Goal: Information Seeking & Learning: Learn about a topic

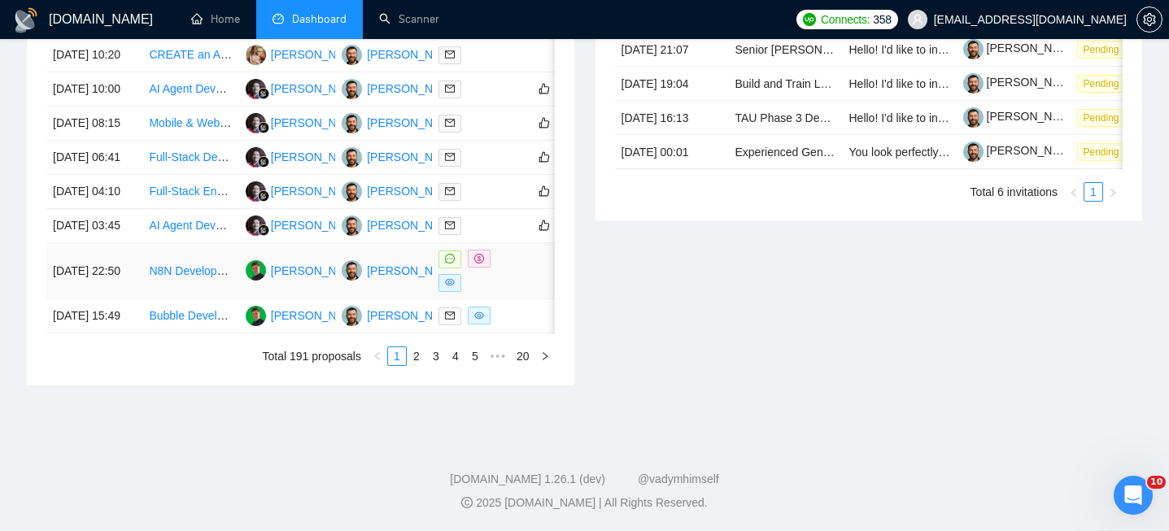
scroll to position [896, 0]
click at [120, 299] on td "[DATE] 22:50" at bounding box center [94, 271] width 96 height 56
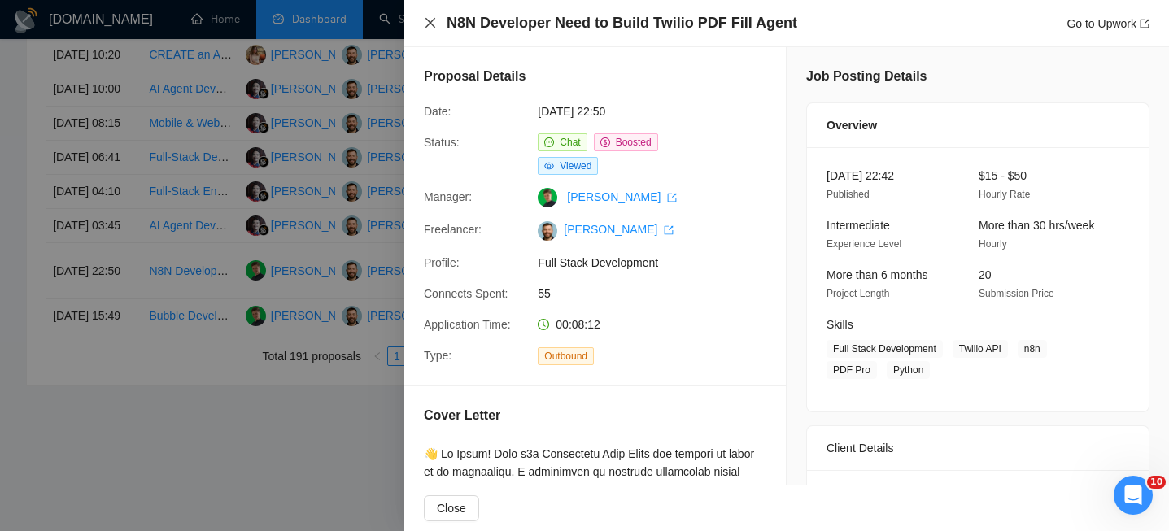
click at [436, 24] on icon "close" at bounding box center [430, 22] width 13 height 13
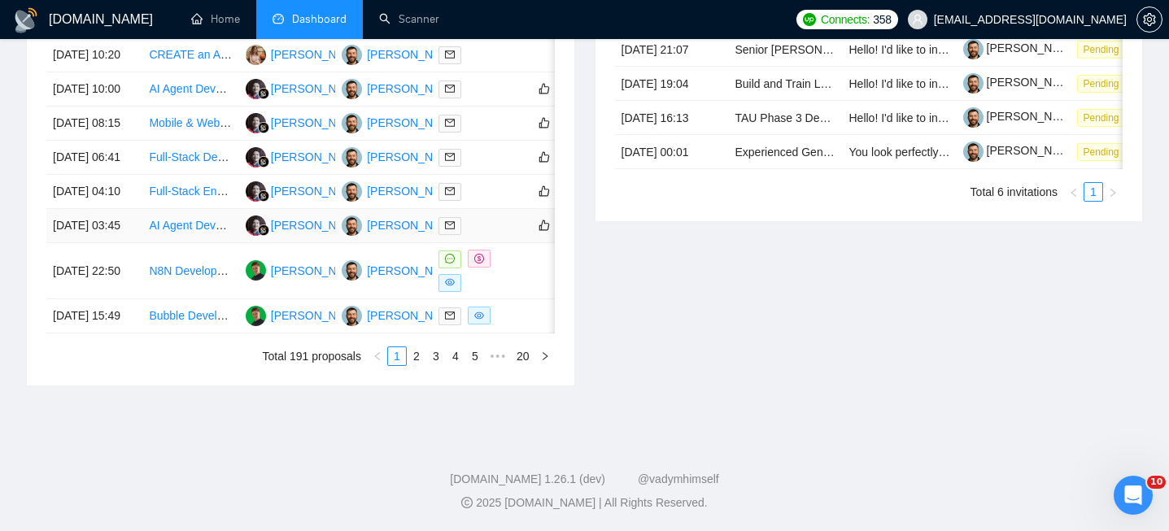
click at [127, 240] on td "[DATE] 03:45" at bounding box center [94, 226] width 96 height 34
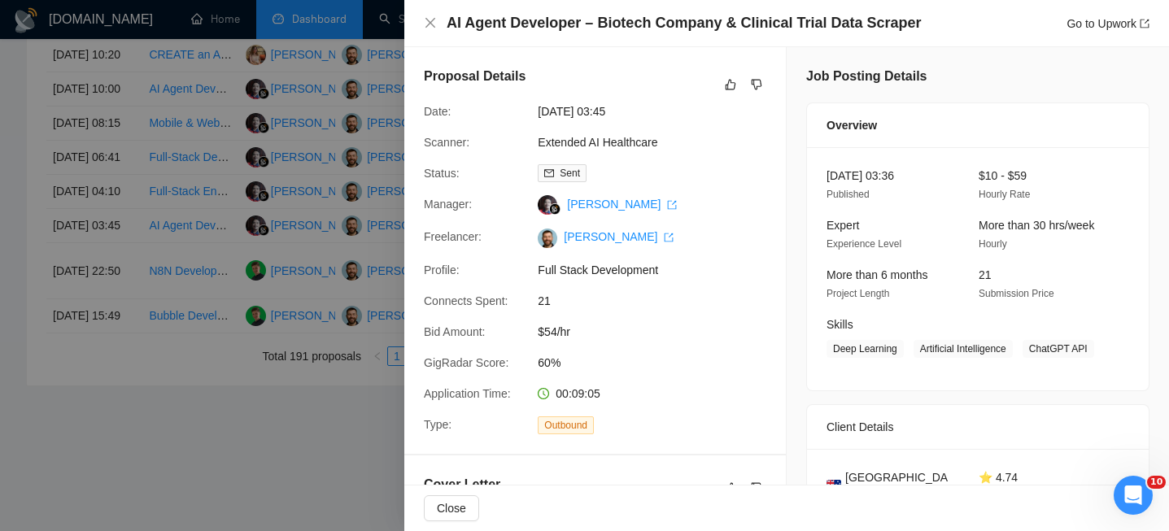
click at [515, 33] on div "AI Agent Developer – Biotech Company & Clinical Trial Data Scraper Go to Upwork" at bounding box center [786, 23] width 765 height 47
click at [512, 26] on h4 "AI Agent Developer – Biotech Company & Clinical Trial Data Scraper" at bounding box center [684, 23] width 475 height 20
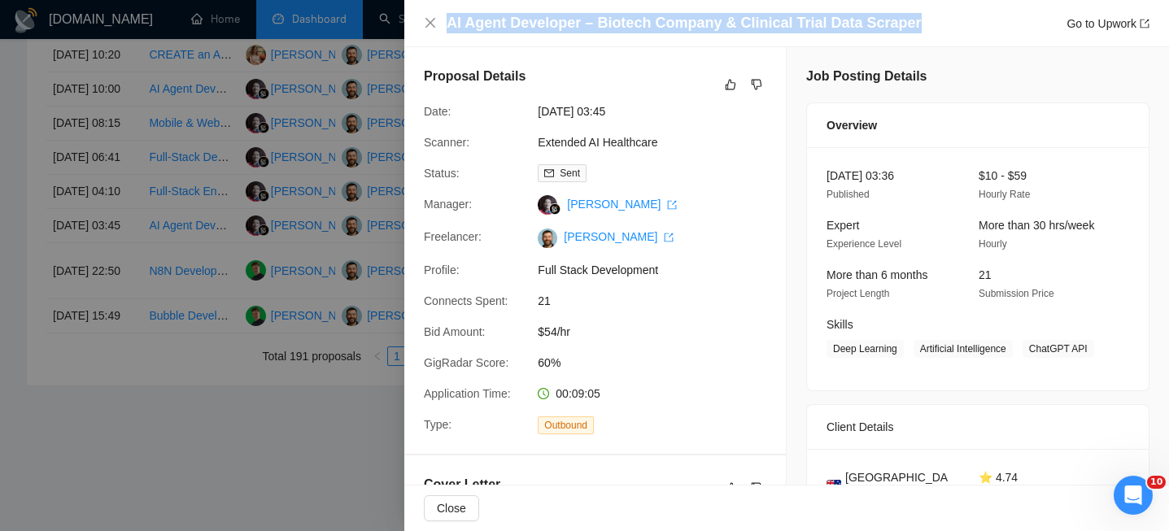
click at [512, 26] on h4 "AI Agent Developer – Biotech Company & Clinical Trial Data Scraper" at bounding box center [684, 23] width 475 height 20
copy h4 "AI Agent Developer – Biotech Company & Clinical Trial Data Scraper"
click at [425, 21] on icon "close" at bounding box center [430, 22] width 13 height 13
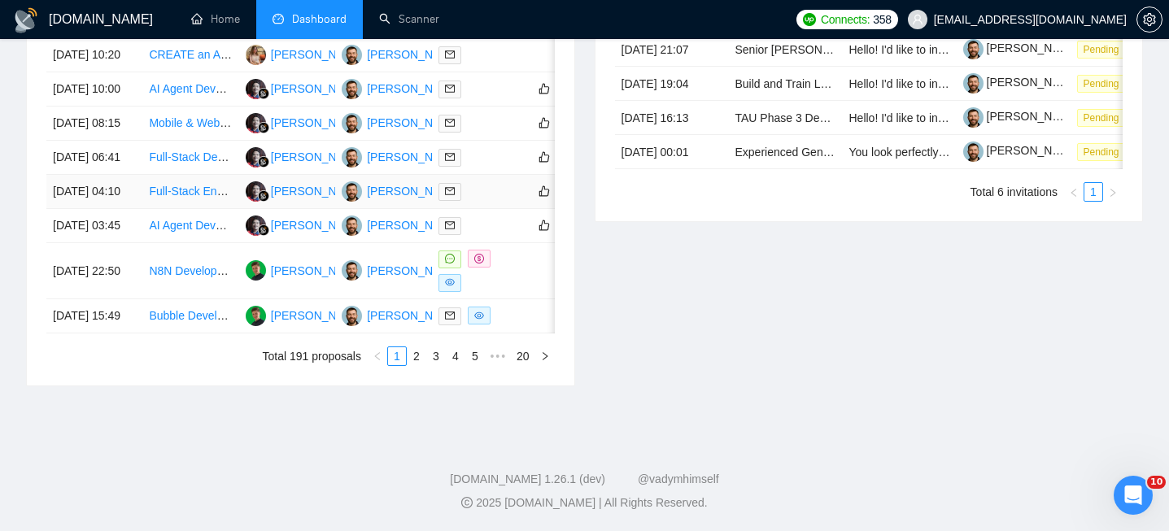
click at [119, 207] on td "[DATE] 04:10" at bounding box center [94, 192] width 96 height 34
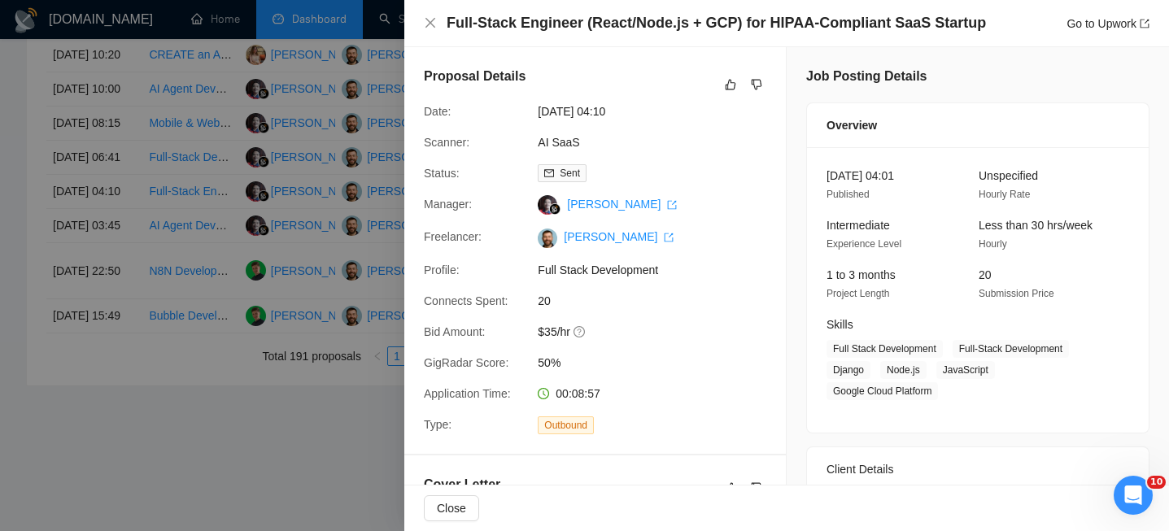
click at [499, 20] on h4 "Full-Stack Engineer (React/Node.js + GCP) for HIPAA-Compliant SaaS Startup" at bounding box center [716, 23] width 539 height 20
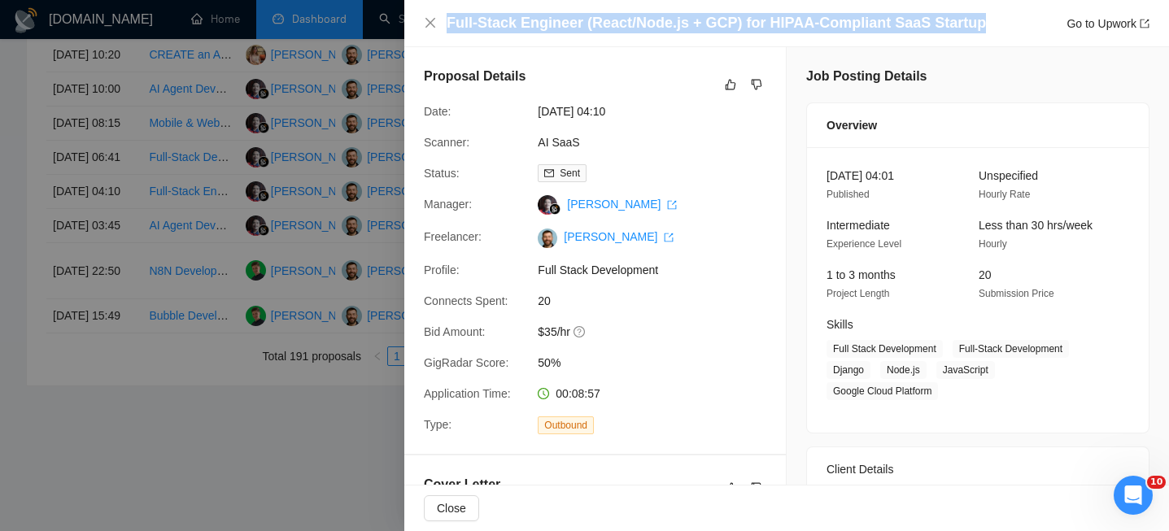
click at [499, 20] on h4 "Full-Stack Engineer (React/Node.js + GCP) for HIPAA-Compliant SaaS Startup" at bounding box center [716, 23] width 539 height 20
copy h4 "Full-Stack Engineer (React/Node.js + GCP) for HIPAA-Compliant SaaS Startup"
click at [425, 25] on icon "close" at bounding box center [430, 22] width 13 height 13
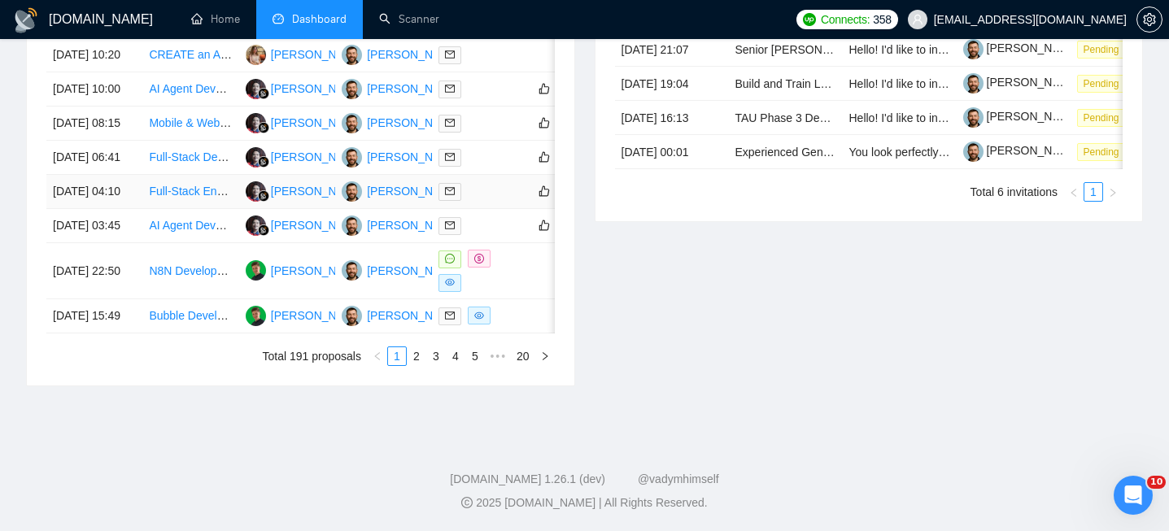
click at [116, 195] on td "[DATE] 04:10" at bounding box center [94, 192] width 96 height 34
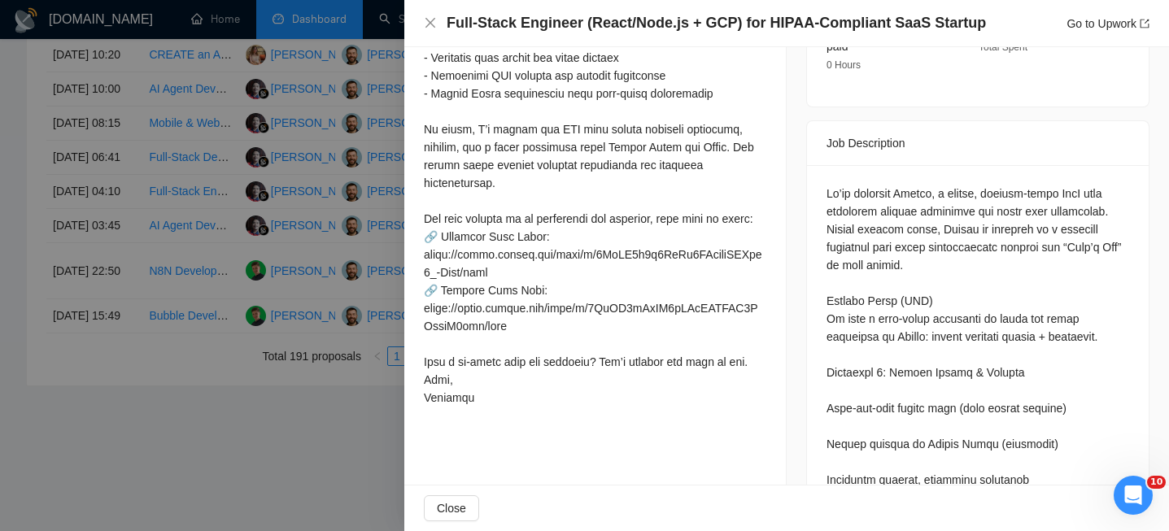
scroll to position [613, 0]
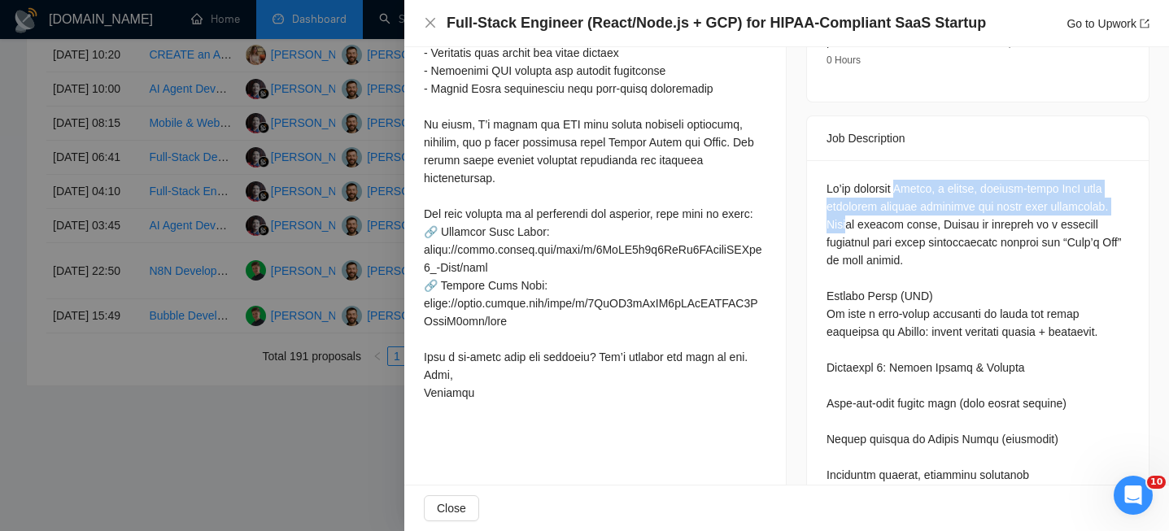
drag, startPoint x: 906, startPoint y: 176, endPoint x: 907, endPoint y: 203, distance: 27.7
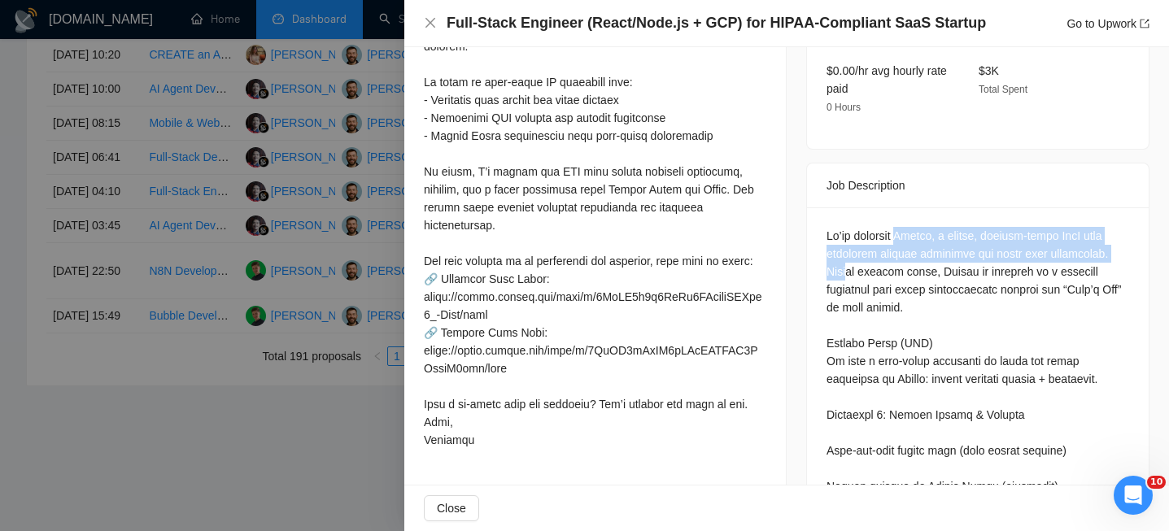
scroll to position [565, 0]
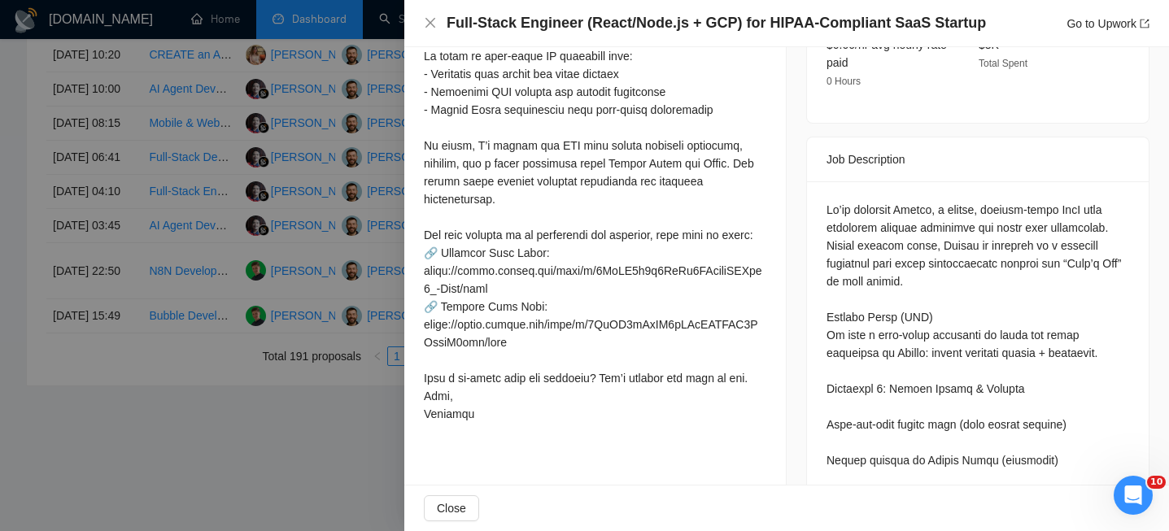
scroll to position [601, 0]
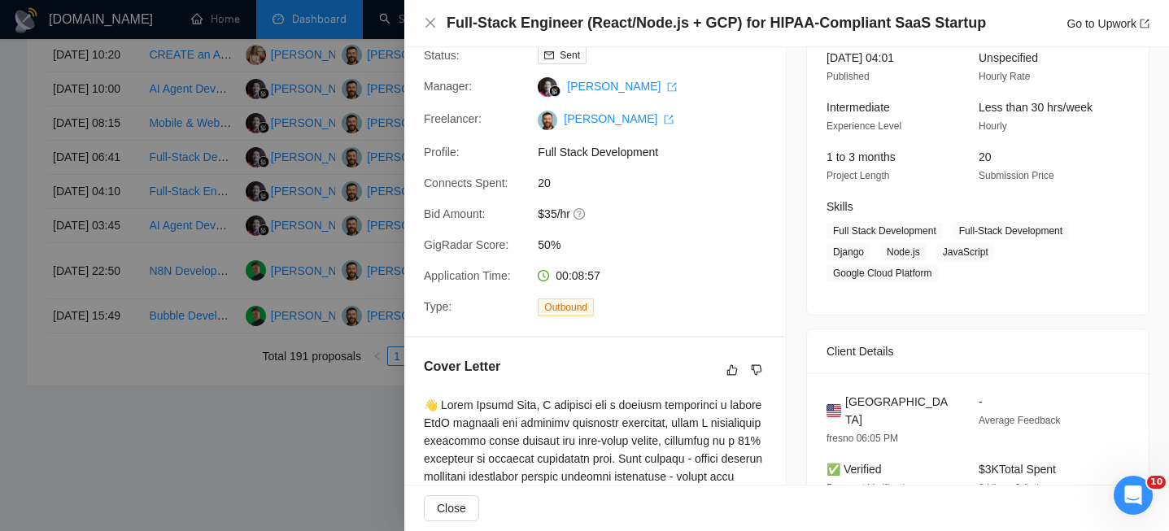
scroll to position [44, 0]
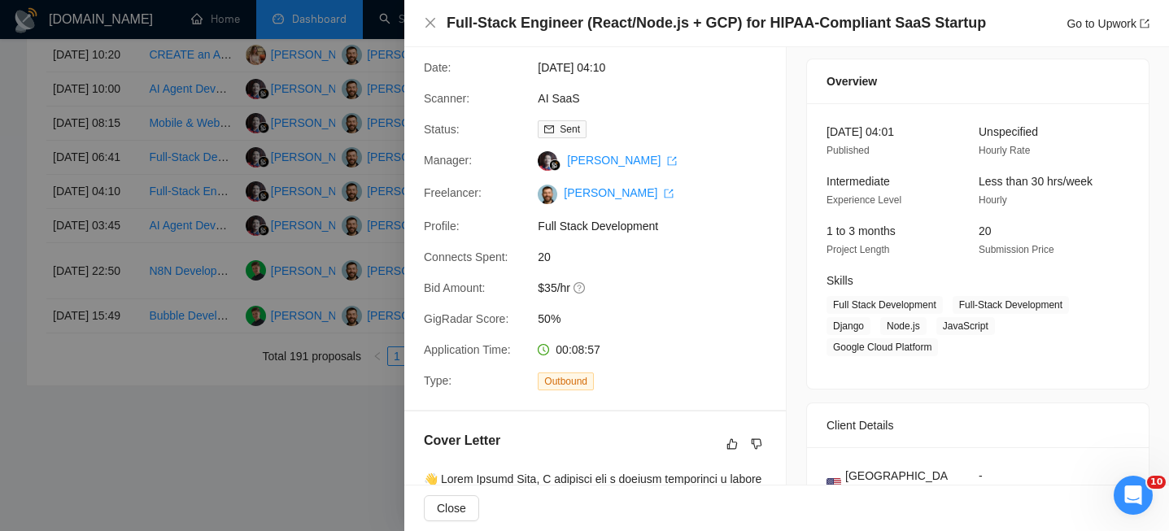
click at [419, 30] on div "Full-Stack Engineer (React/Node.js + GCP) for HIPAA-Compliant SaaS Startup Go t…" at bounding box center [786, 23] width 765 height 47
click at [419, 28] on div "Full-Stack Engineer (React/Node.js + GCP) for HIPAA-Compliant SaaS Startup Go t…" at bounding box center [786, 23] width 765 height 47
click at [421, 20] on div "Full-Stack Engineer (React/Node.js + GCP) for HIPAA-Compliant SaaS Startup Go t…" at bounding box center [786, 23] width 765 height 47
click at [421, 14] on div "Full-Stack Engineer (React/Node.js + GCP) for HIPAA-Compliant SaaS Startup Go t…" at bounding box center [786, 23] width 765 height 47
click at [425, 17] on icon "close" at bounding box center [430, 22] width 13 height 13
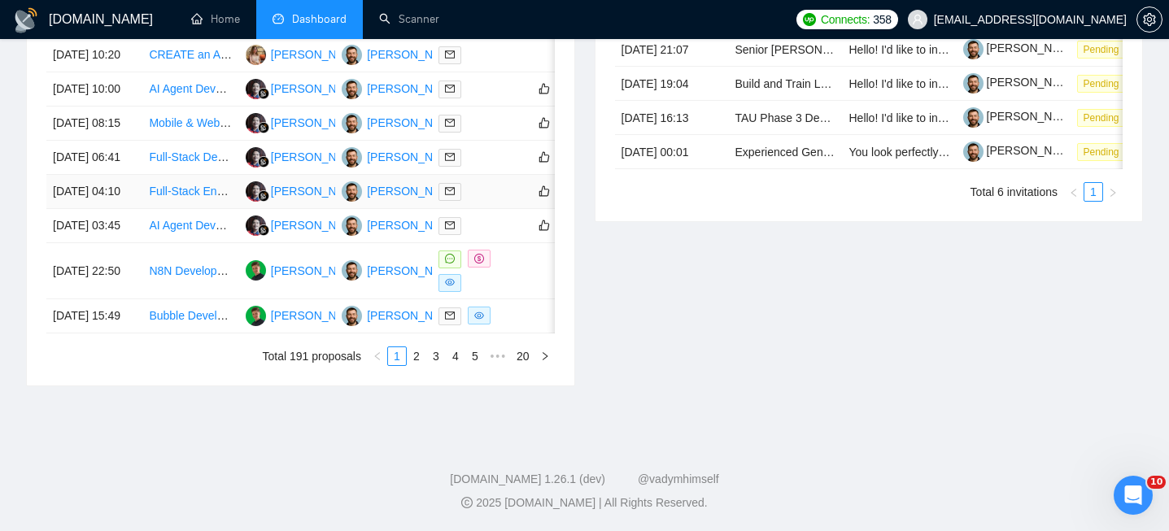
click at [119, 194] on td "[DATE] 04:10" at bounding box center [94, 192] width 96 height 34
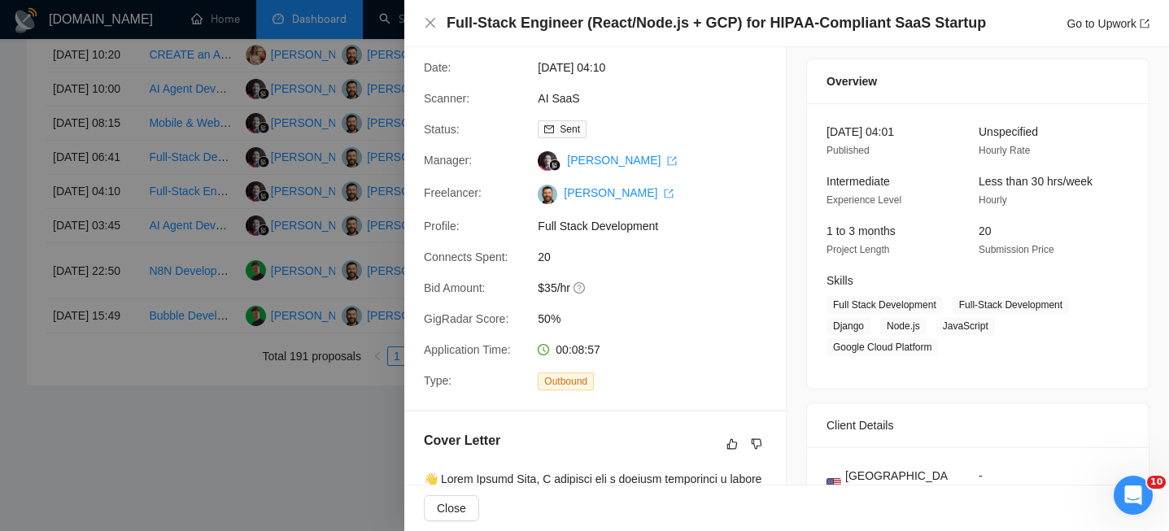
click at [615, 7] on div "Full-Stack Engineer (React/Node.js + GCP) for HIPAA-Compliant SaaS Startup Go t…" at bounding box center [786, 23] width 765 height 47
click at [615, 23] on h4 "Full-Stack Engineer (React/Node.js + GCP) for HIPAA-Compliant SaaS Startup" at bounding box center [716, 23] width 539 height 20
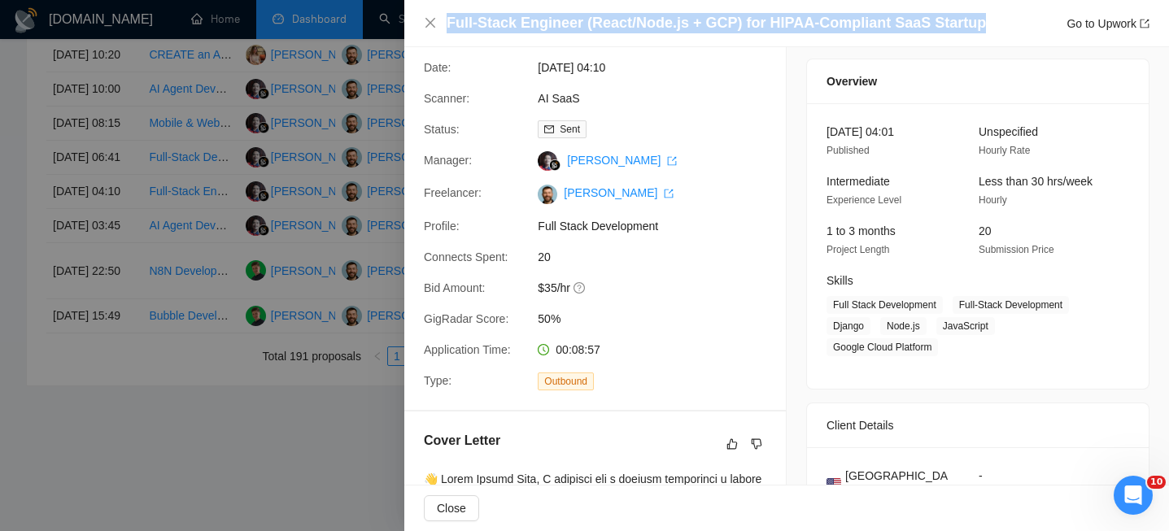
click at [615, 23] on h4 "Full-Stack Engineer (React/Node.js + GCP) for HIPAA-Compliant SaaS Startup" at bounding box center [716, 23] width 539 height 20
copy h4 "Full-Stack Engineer (React/Node.js + GCP) for HIPAA-Compliant SaaS Startup"
click at [426, 22] on icon "close" at bounding box center [430, 22] width 13 height 13
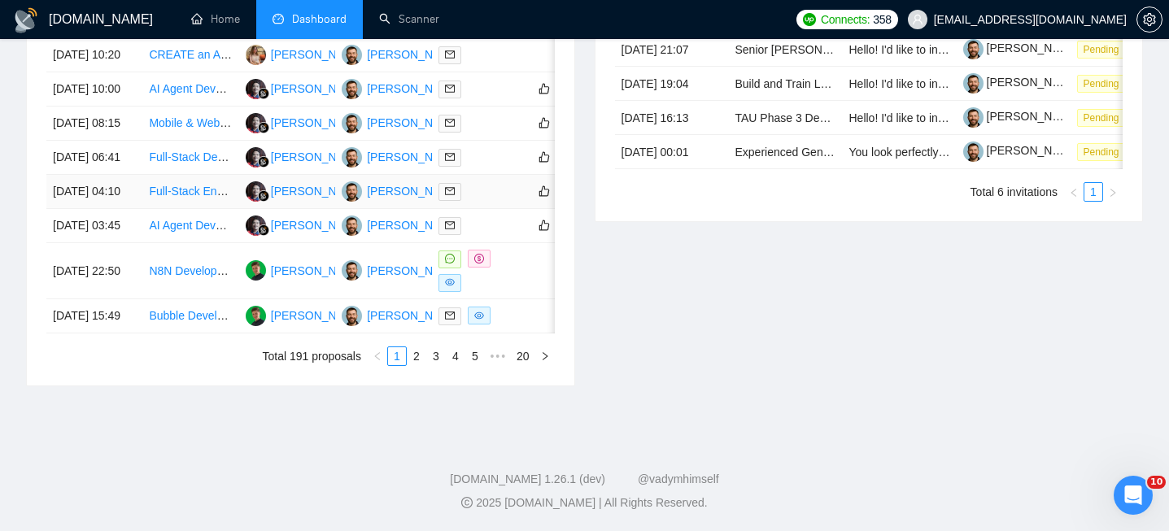
click at [111, 200] on td "[DATE] 04:10" at bounding box center [94, 192] width 96 height 34
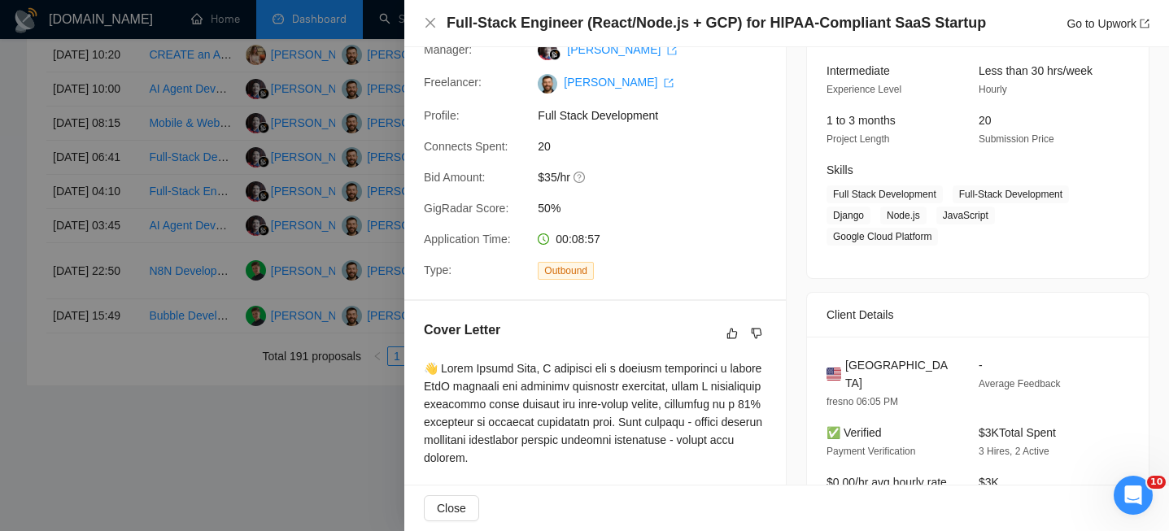
scroll to position [169, 0]
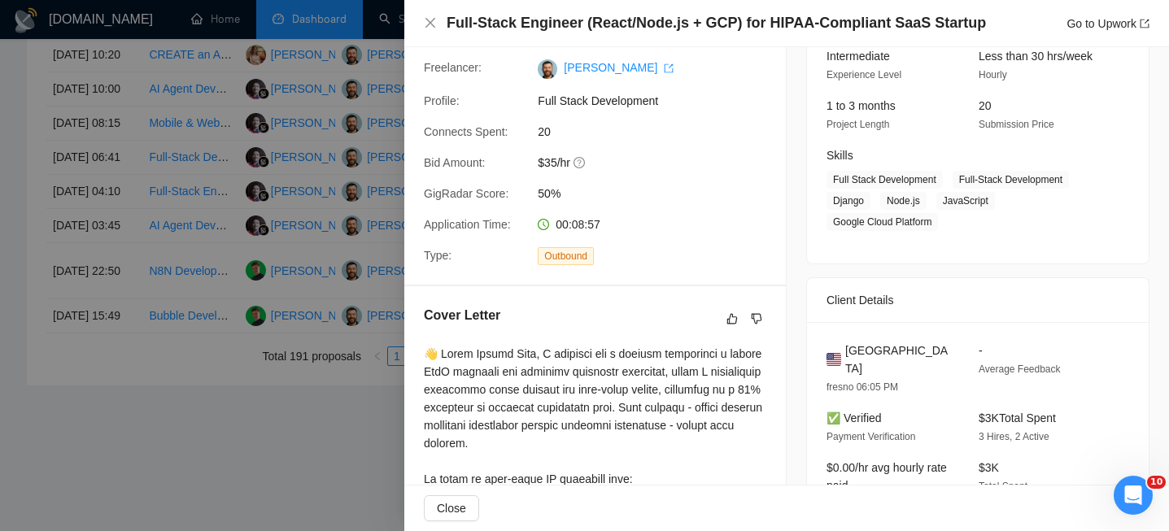
click at [439, 24] on div "Full-Stack Engineer (React/Node.js + GCP) for HIPAA-Compliant SaaS Startup Go t…" at bounding box center [787, 23] width 726 height 20
click at [424, 24] on icon "close" at bounding box center [430, 22] width 13 height 13
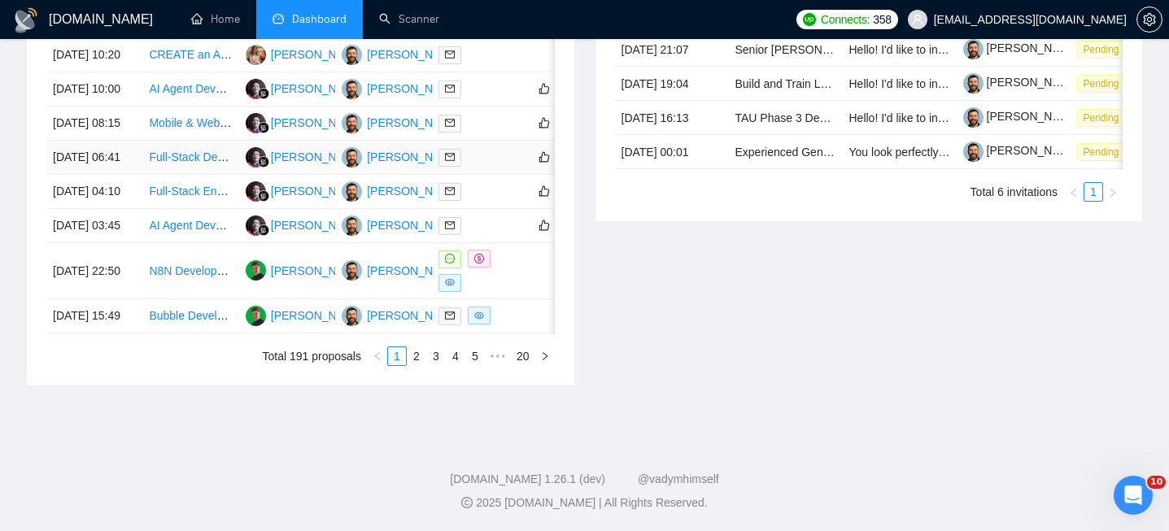
click at [106, 153] on td "[DATE] 06:41" at bounding box center [94, 158] width 96 height 34
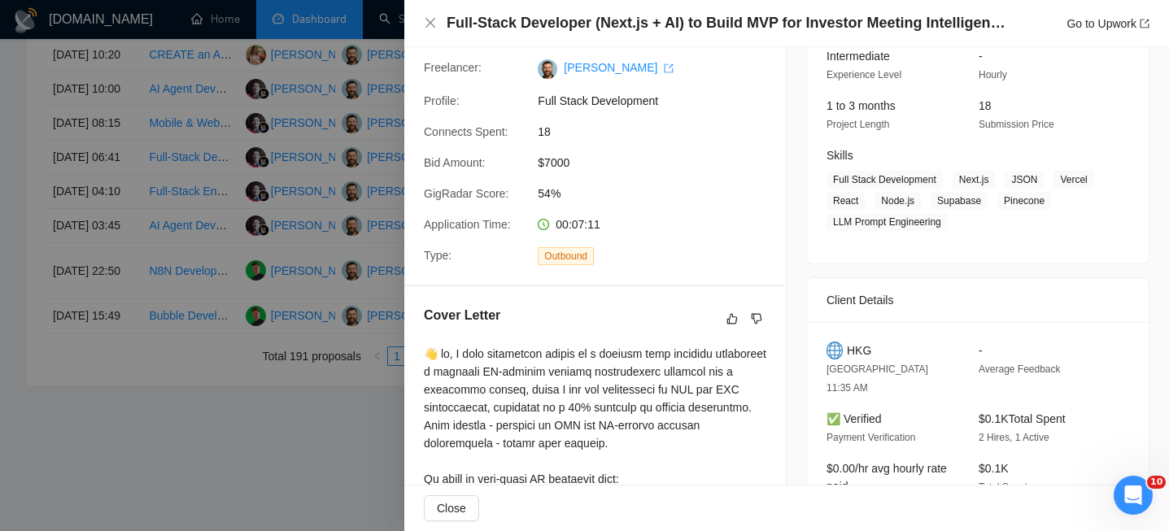
click at [846, 357] on div "HKG" at bounding box center [889, 351] width 126 height 18
drag, startPoint x: 829, startPoint y: 367, endPoint x: 877, endPoint y: 368, distance: 48.0
click at [877, 368] on span "[GEOGRAPHIC_DATA] 11:35 AM" at bounding box center [877, 379] width 102 height 30
copy span "[GEOGRAPHIC_DATA]"
click at [432, 20] on icon "close" at bounding box center [430, 22] width 13 height 13
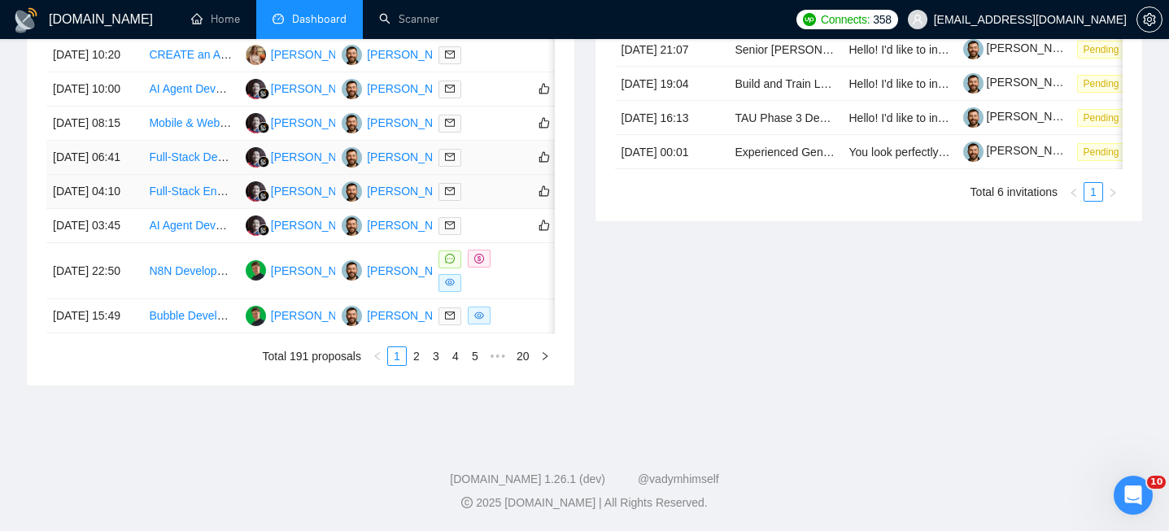
scroll to position [825, 0]
click at [141, 175] on td "[DATE] 06:41" at bounding box center [94, 158] width 96 height 34
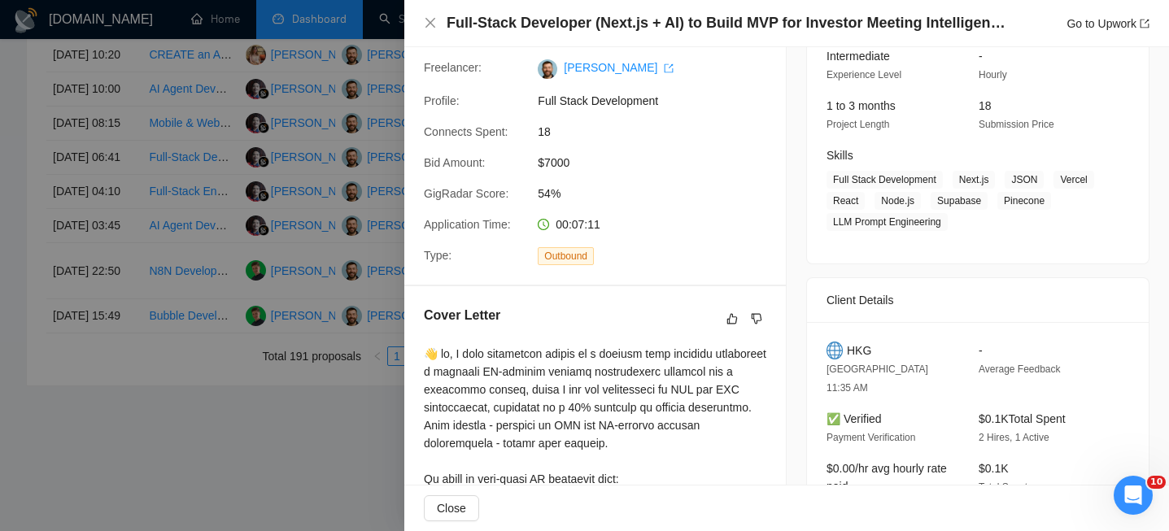
click at [654, 17] on h4 "Full-Stack Developer (Next.js + AI) to Build MVP for Investor Meeting Intellige…" at bounding box center [727, 23] width 561 height 20
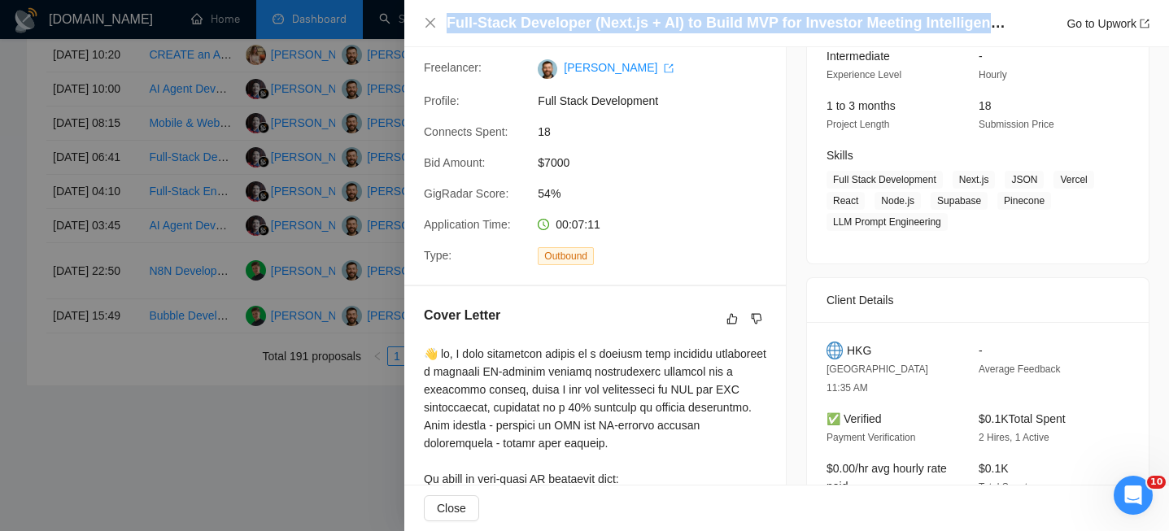
click at [654, 17] on h4 "Full-Stack Developer (Next.js + AI) to Build MVP for Investor Meeting Intellige…" at bounding box center [727, 23] width 561 height 20
copy h4 "Full-Stack Developer (Next.js + AI) to Build MVP for Investor Meeting Intellige…"
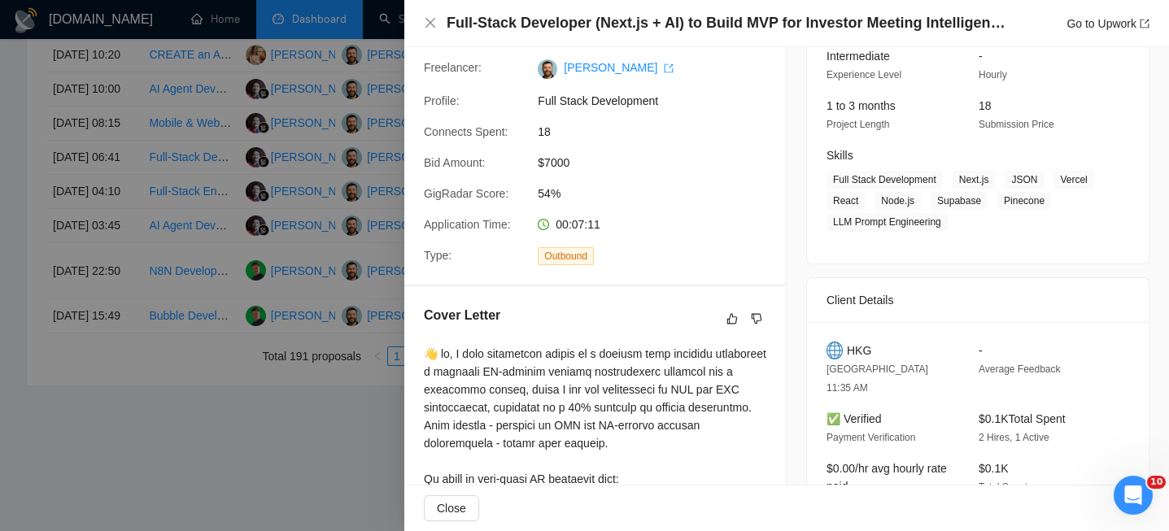
click at [437, 13] on div "Full-Stack Developer (Next.js + AI) to Build MVP for Investor Meeting Intellige…" at bounding box center [787, 23] width 726 height 20
click at [434, 11] on div "Full-Stack Developer (Next.js + AI) to Build MVP for Investor Meeting Intellige…" at bounding box center [786, 23] width 765 height 47
click at [427, 26] on icon "close" at bounding box center [430, 23] width 10 height 10
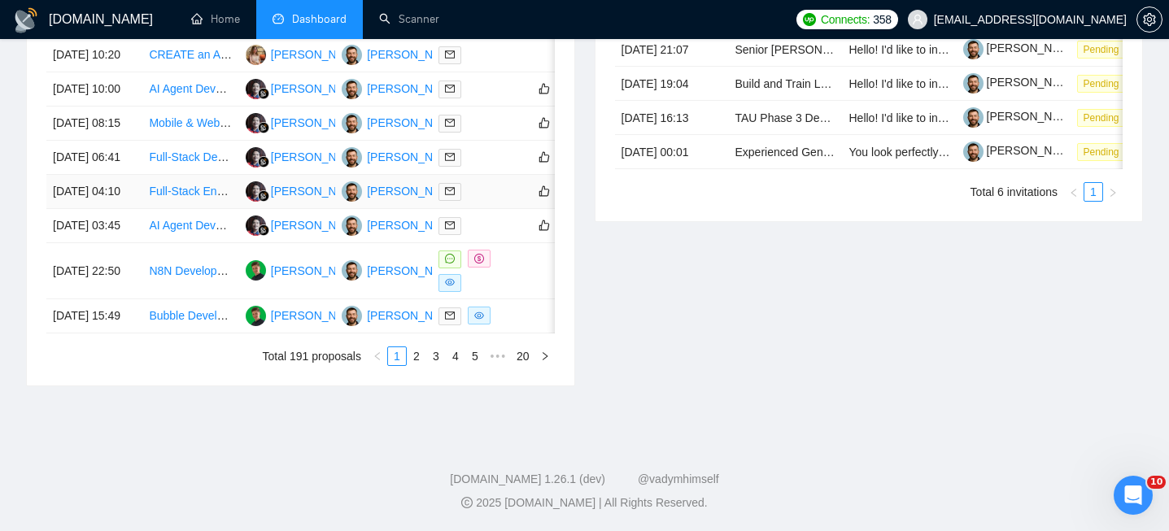
click at [132, 209] on td "[DATE] 04:10" at bounding box center [94, 192] width 96 height 34
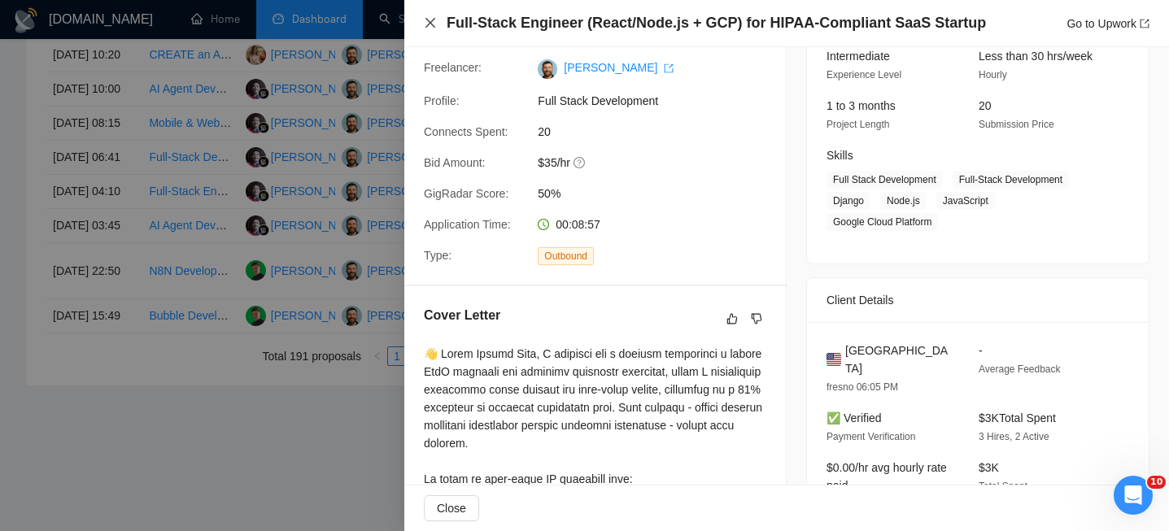
click at [431, 27] on icon "close" at bounding box center [430, 22] width 13 height 13
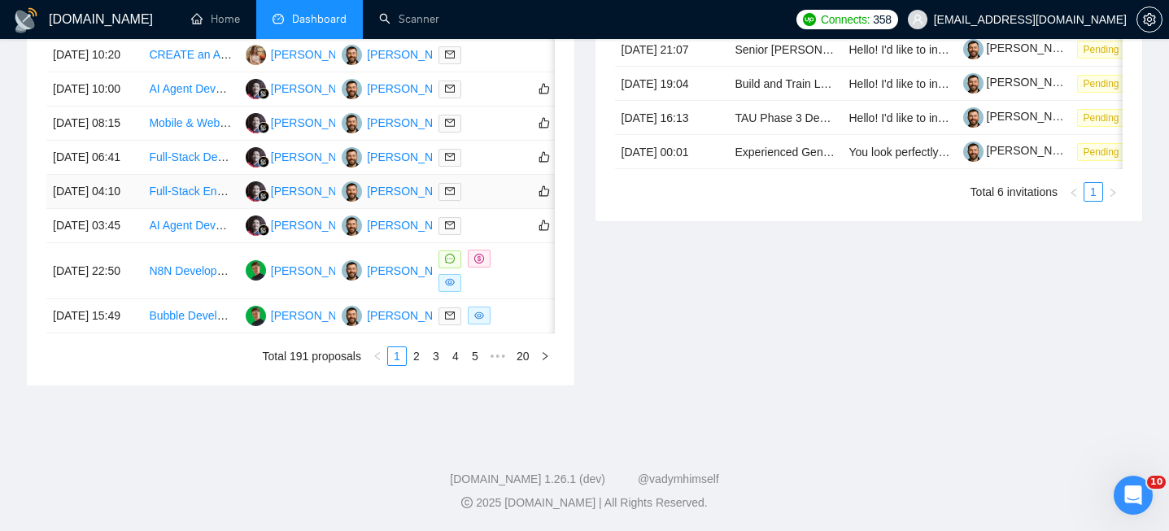
click at [123, 209] on td "[DATE] 04:10" at bounding box center [94, 192] width 96 height 34
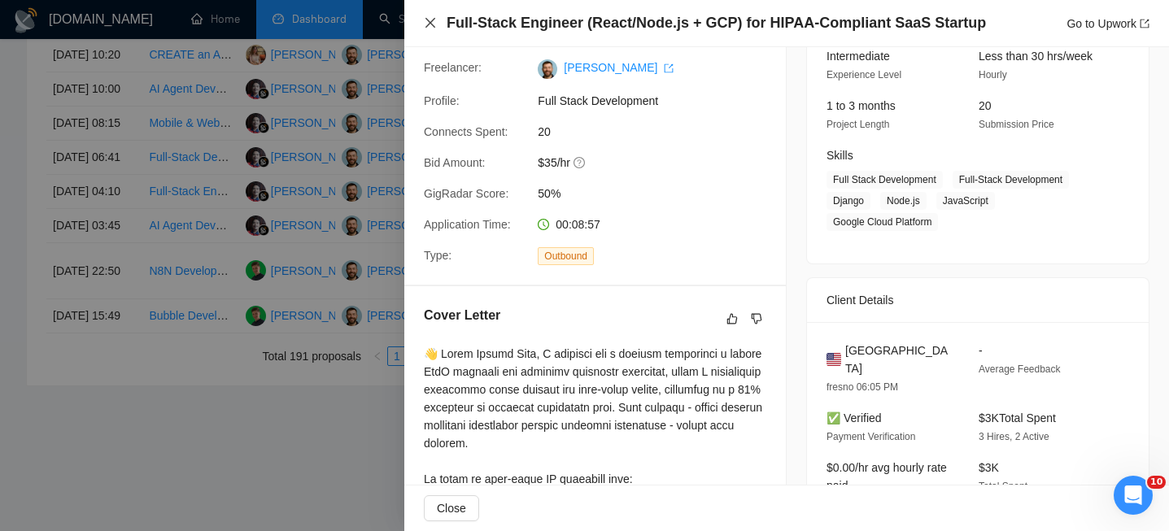
click at [432, 20] on icon "close" at bounding box center [430, 22] width 13 height 13
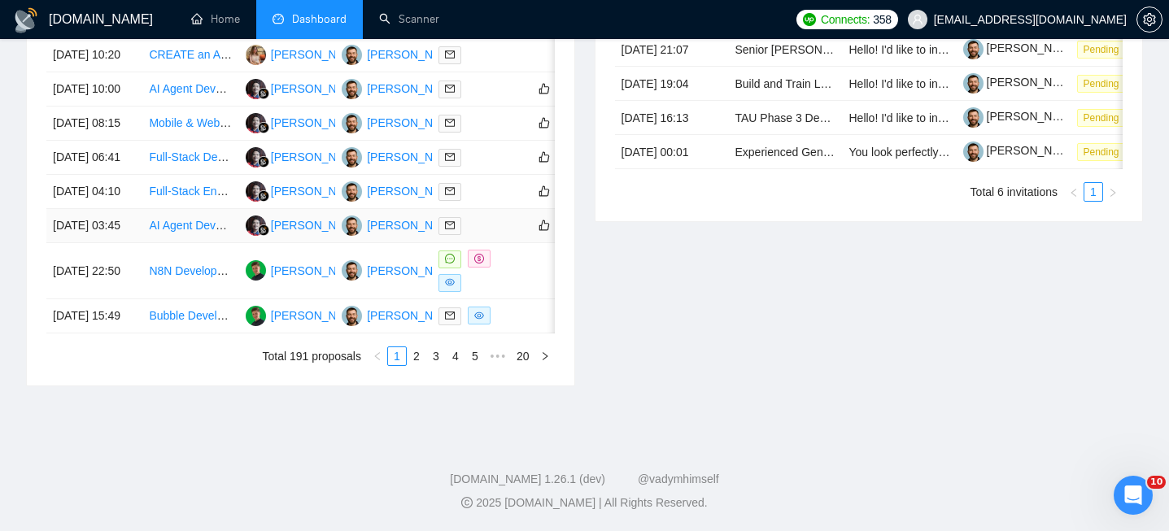
click at [133, 243] on td "[DATE] 03:45" at bounding box center [94, 226] width 96 height 34
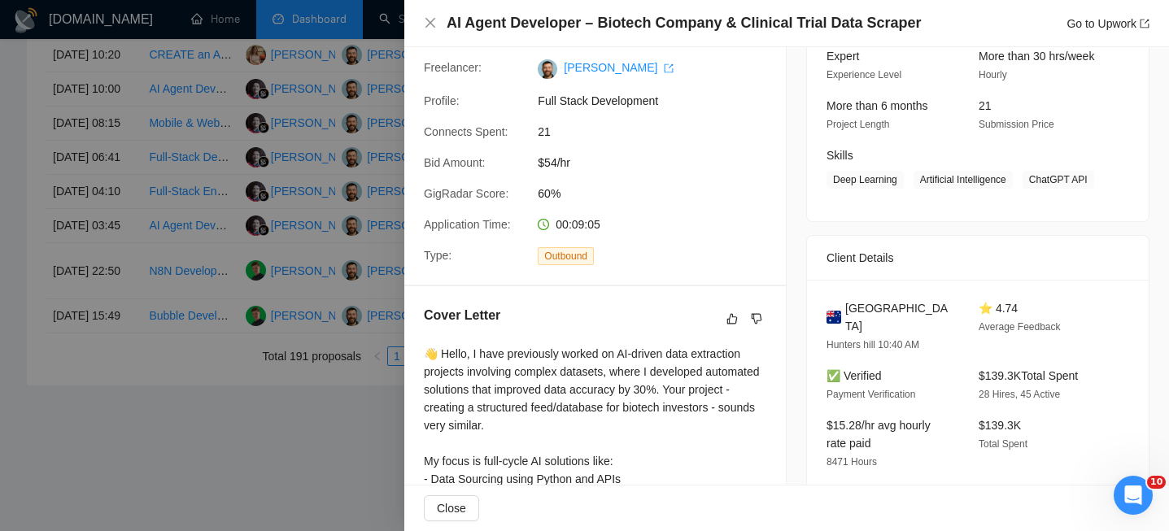
click at [881, 321] on span "[GEOGRAPHIC_DATA]" at bounding box center [898, 317] width 107 height 36
copy span "[GEOGRAPHIC_DATA]"
click at [427, 8] on div "AI Agent Developer – Biotech Company & Clinical Trial Data Scraper Go to Upwork" at bounding box center [786, 23] width 765 height 47
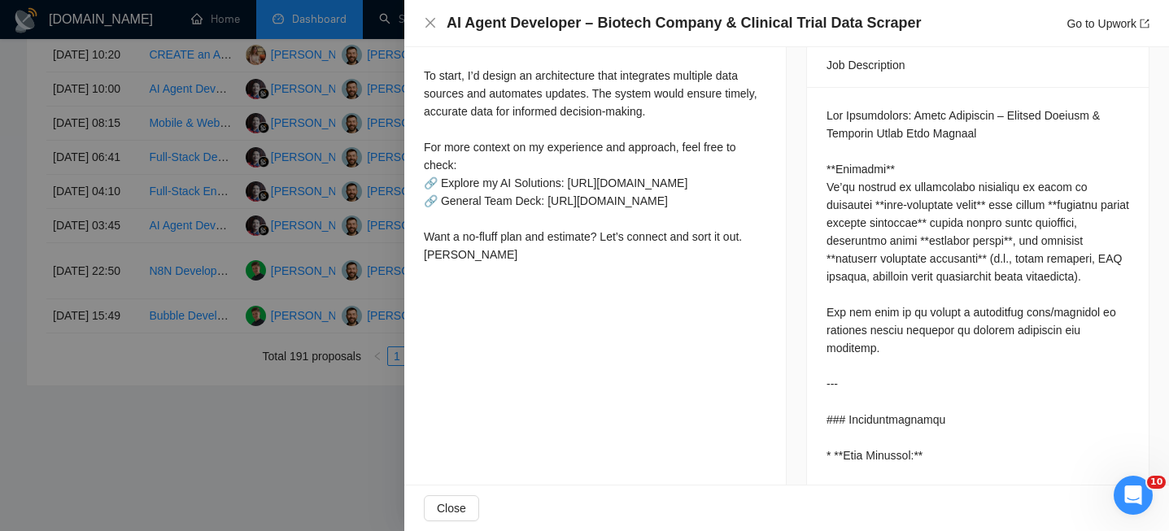
scroll to position [737, 0]
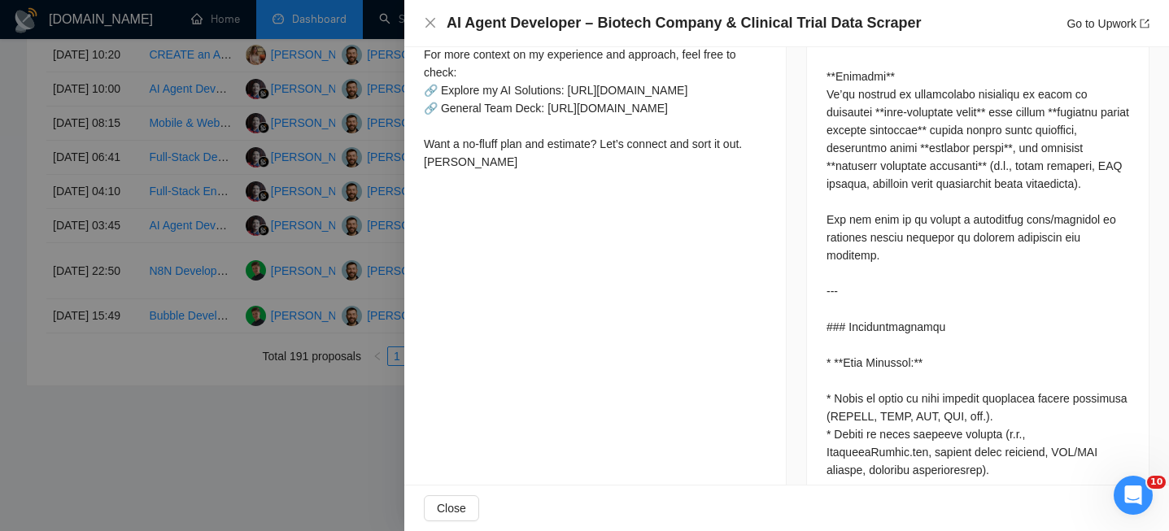
click at [425, 33] on div "AI Agent Developer – Biotech Company & Clinical Trial Data Scraper Go to Upwork" at bounding box center [786, 23] width 765 height 47
click at [425, 28] on icon "close" at bounding box center [430, 23] width 10 height 10
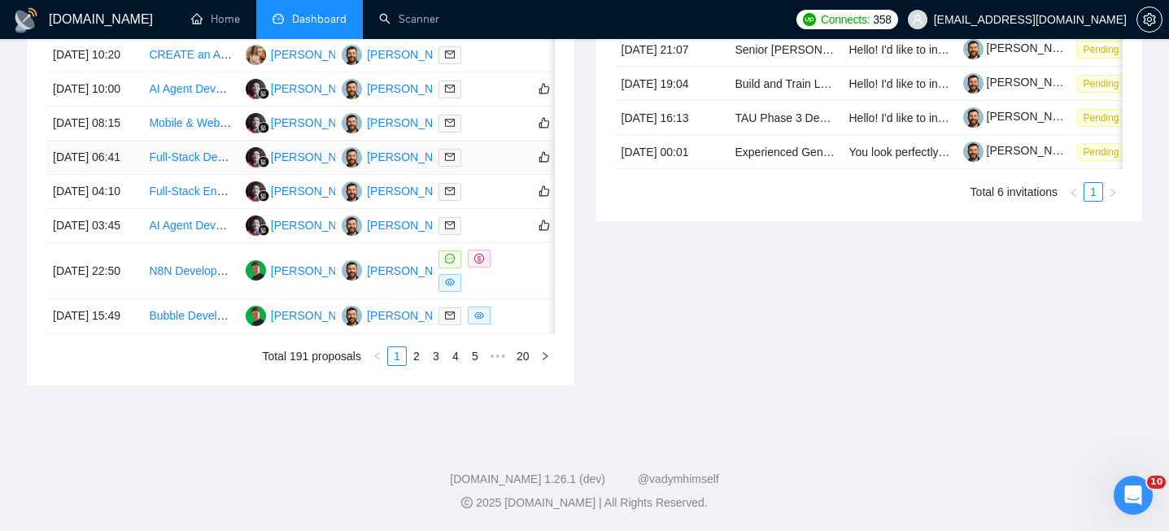
scroll to position [812, 0]
click at [128, 209] on td "[DATE] 04:10" at bounding box center [94, 192] width 96 height 34
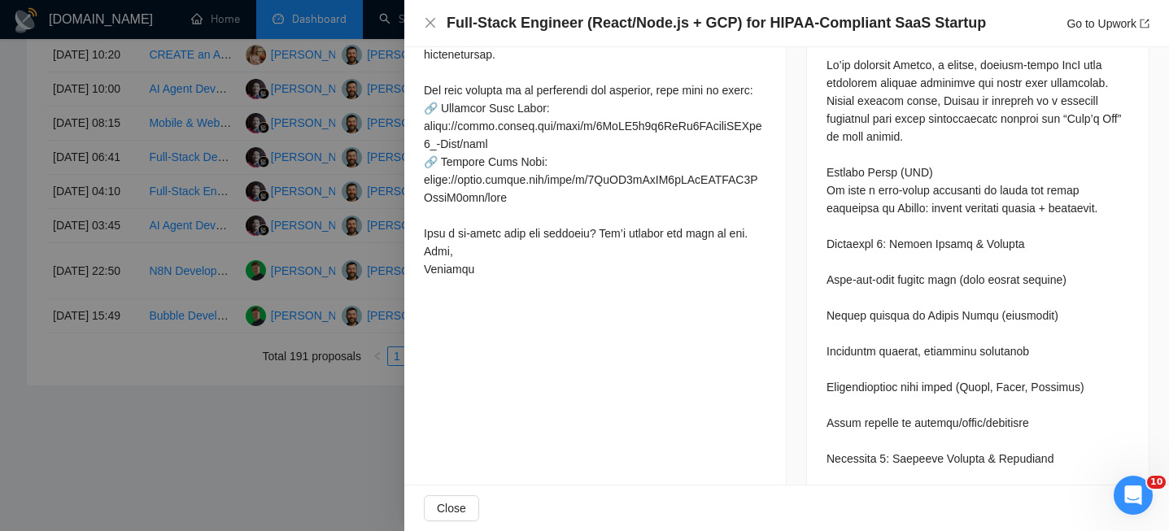
click at [528, 24] on h4 "Full-Stack Engineer (React/Node.js + GCP) for HIPAA-Compliant SaaS Startup" at bounding box center [716, 23] width 539 height 20
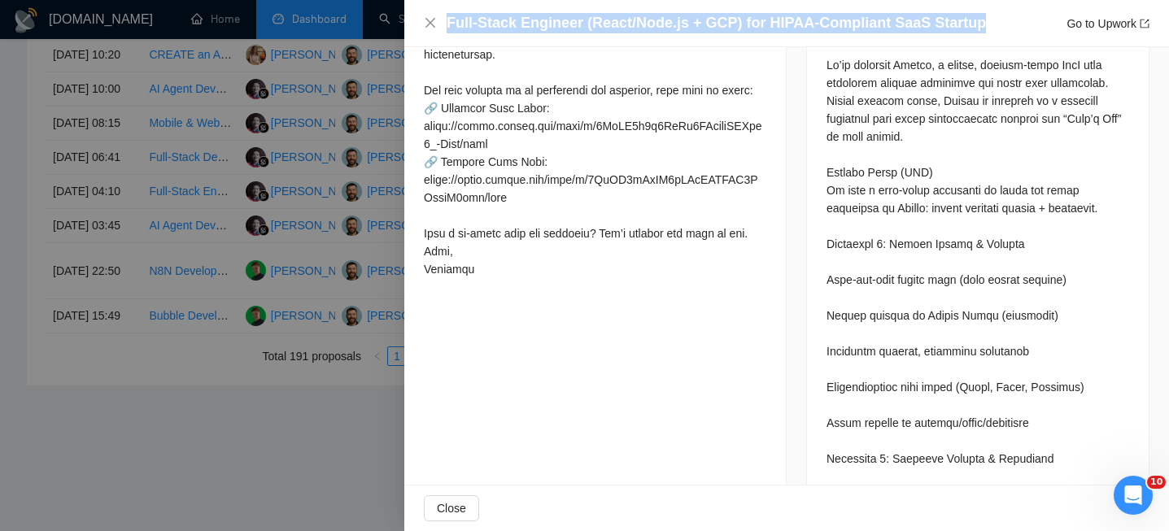
click at [528, 24] on h4 "Full-Stack Engineer (React/Node.js + GCP) for HIPAA-Compliant SaaS Startup" at bounding box center [716, 23] width 539 height 20
copy h4 "Full-Stack Engineer (React/Node.js + GCP) for HIPAA-Compliant SaaS Startup"
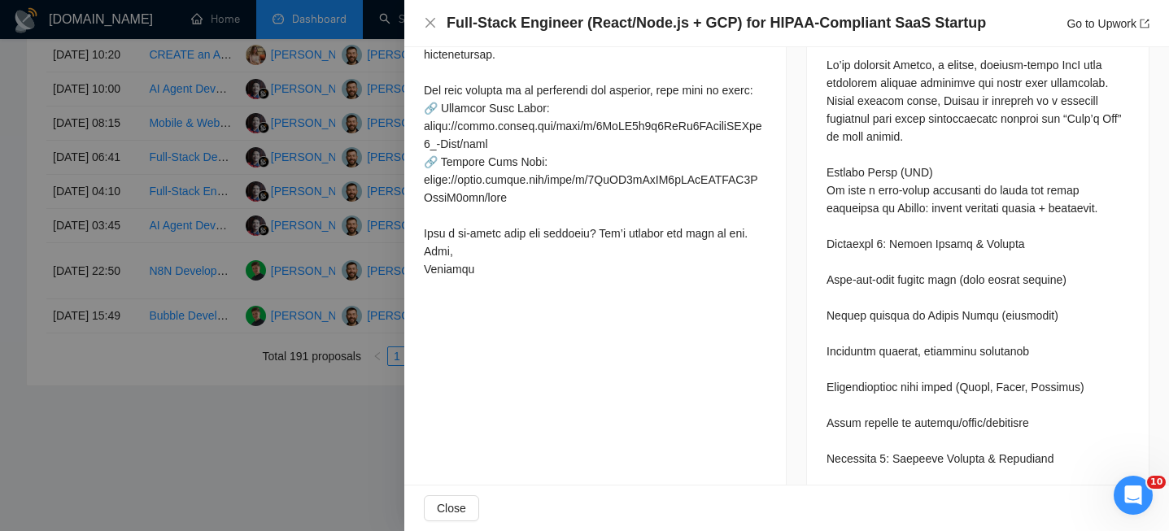
click at [421, 12] on div "Full-Stack Engineer (React/Node.js + GCP) for HIPAA-Compliant SaaS Startup Go t…" at bounding box center [786, 23] width 765 height 47
click at [425, 17] on icon "close" at bounding box center [430, 22] width 13 height 13
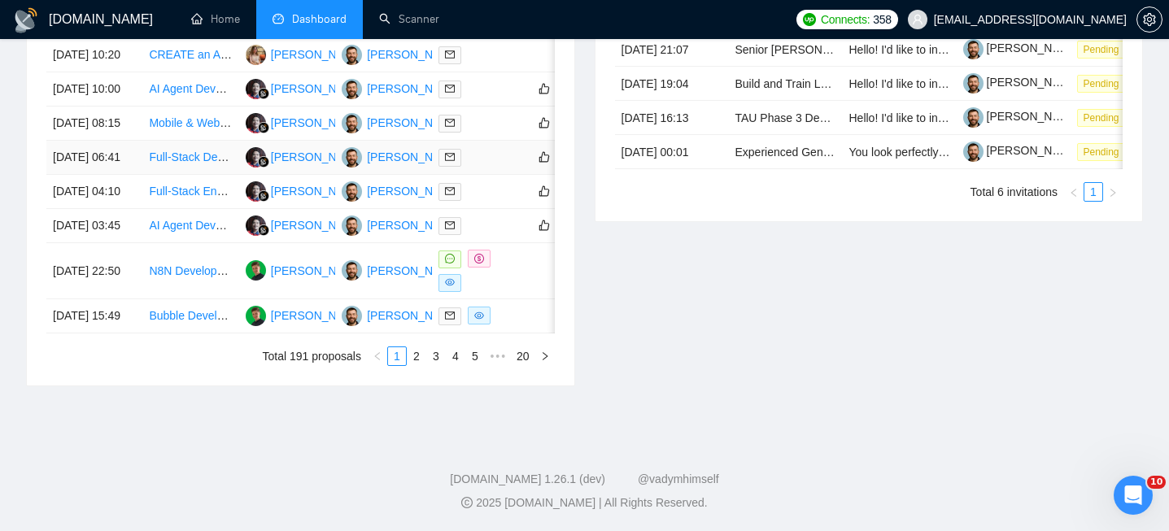
click at [130, 175] on td "[DATE] 06:41" at bounding box center [94, 158] width 96 height 34
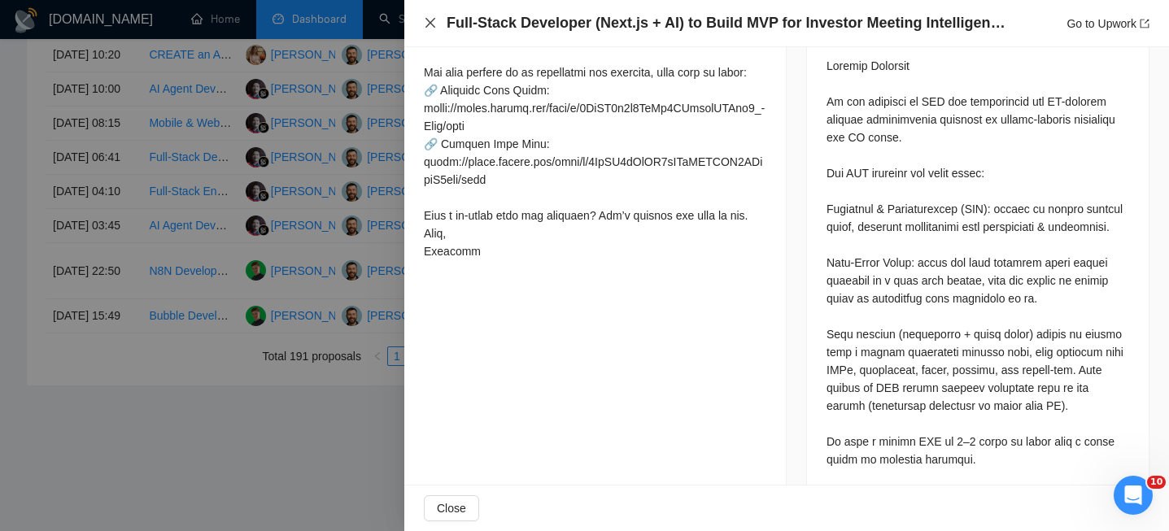
click at [428, 25] on icon "close" at bounding box center [430, 22] width 13 height 13
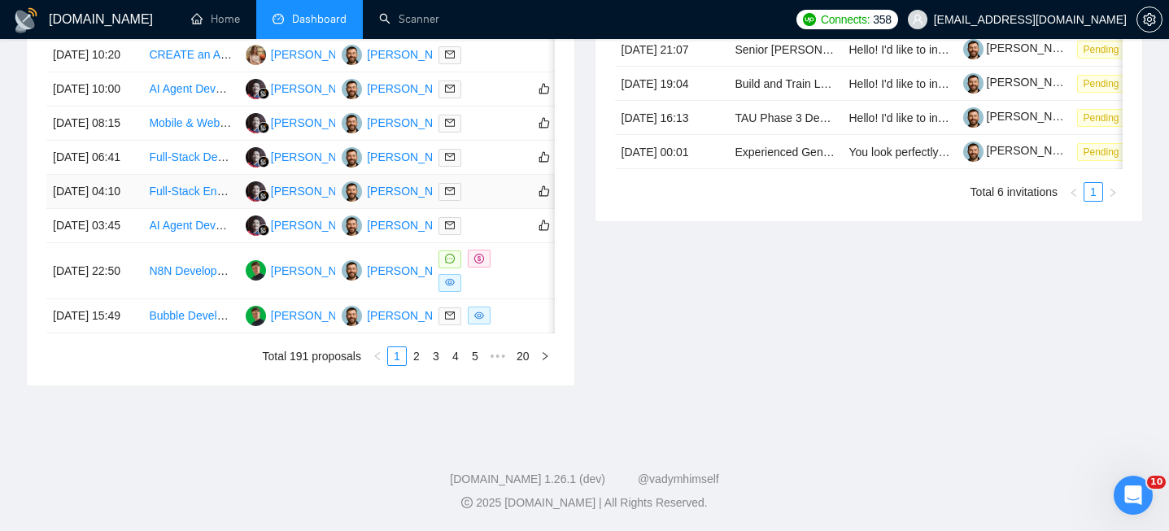
click at [130, 209] on td "[DATE] 04:10" at bounding box center [94, 192] width 96 height 34
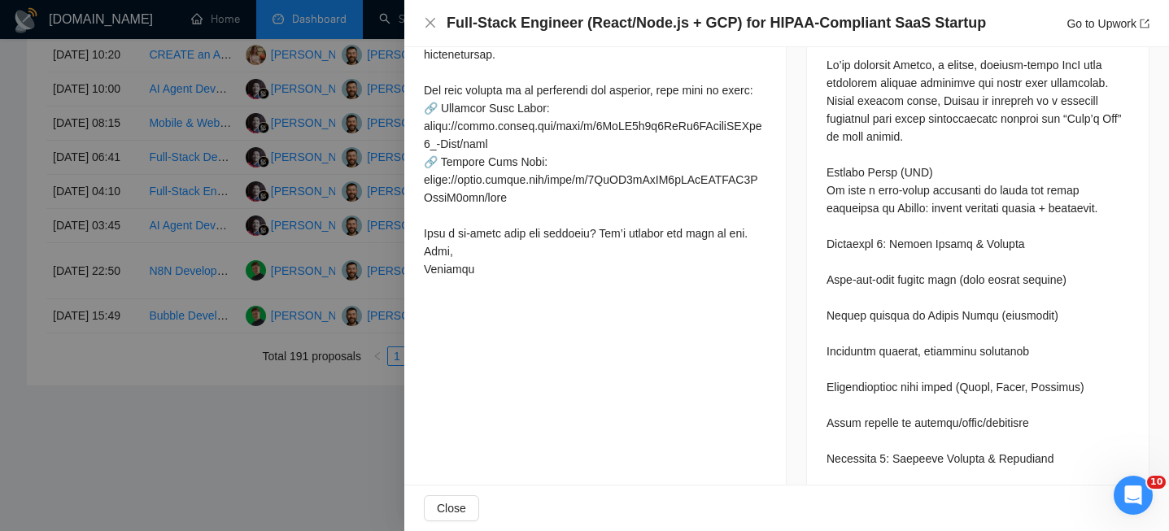
click at [651, 33] on h4 "Full-Stack Engineer (React/Node.js + GCP) for HIPAA-Compliant SaaS Startup" at bounding box center [716, 23] width 539 height 20
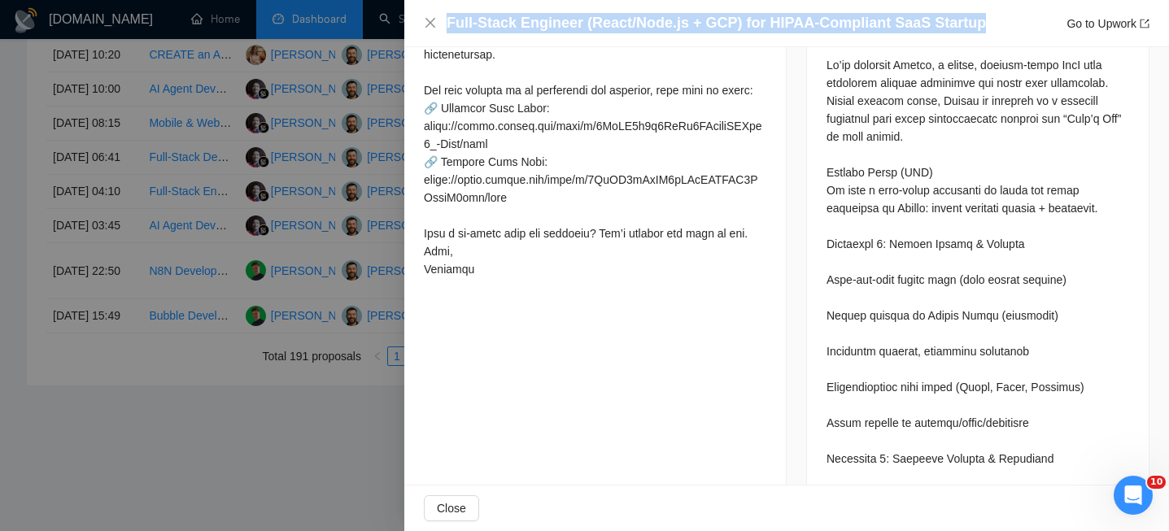
click at [651, 33] on h4 "Full-Stack Engineer (React/Node.js + GCP) for HIPAA-Compliant SaaS Startup" at bounding box center [716, 23] width 539 height 20
copy h4 "Full-Stack Engineer (React/Node.js + GCP) for HIPAA-Compliant SaaS Startup"
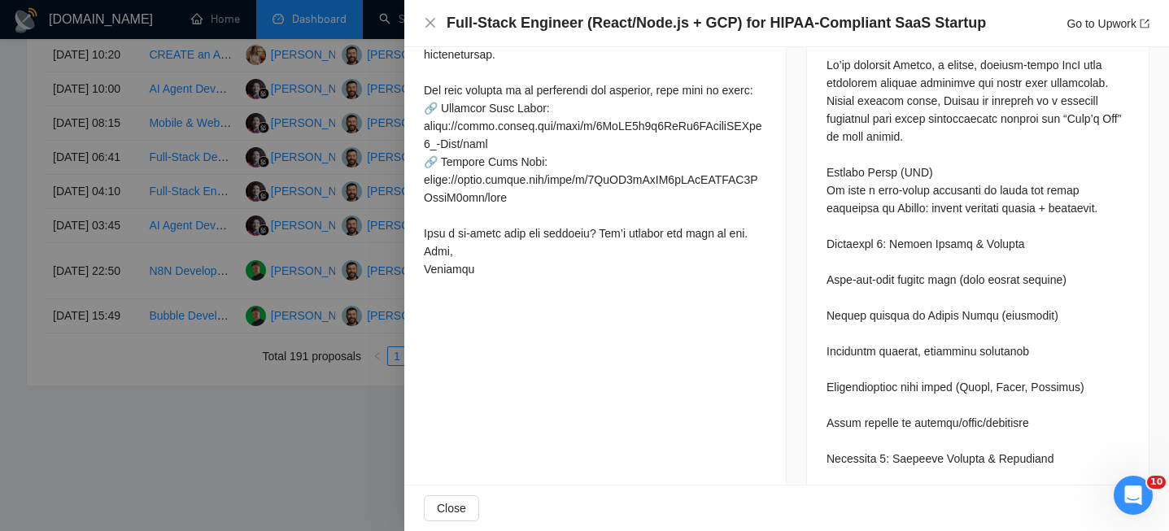
click at [145, 235] on div at bounding box center [584, 265] width 1169 height 531
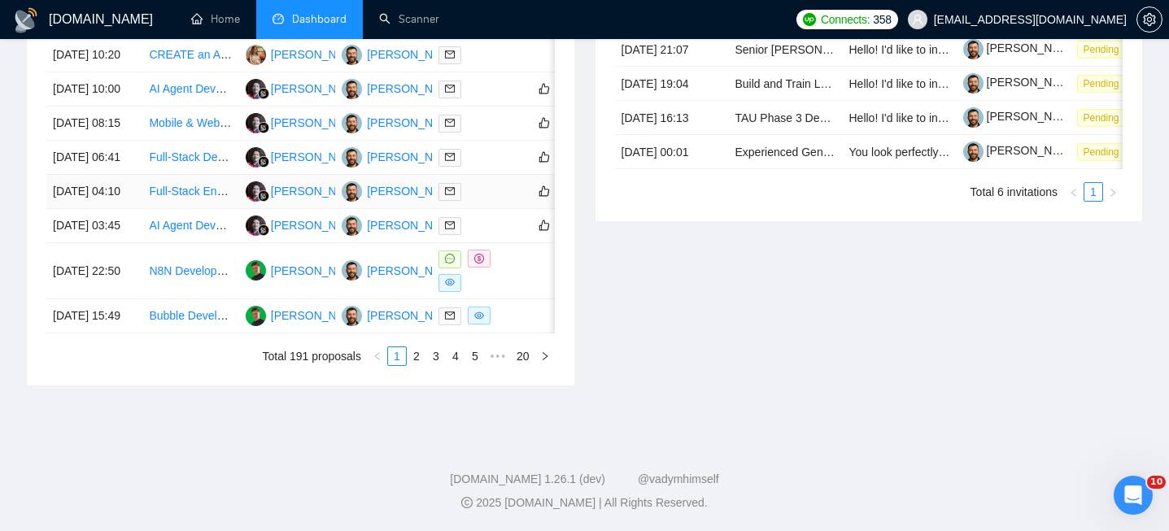
click at [134, 209] on td "[DATE] 04:10" at bounding box center [94, 192] width 96 height 34
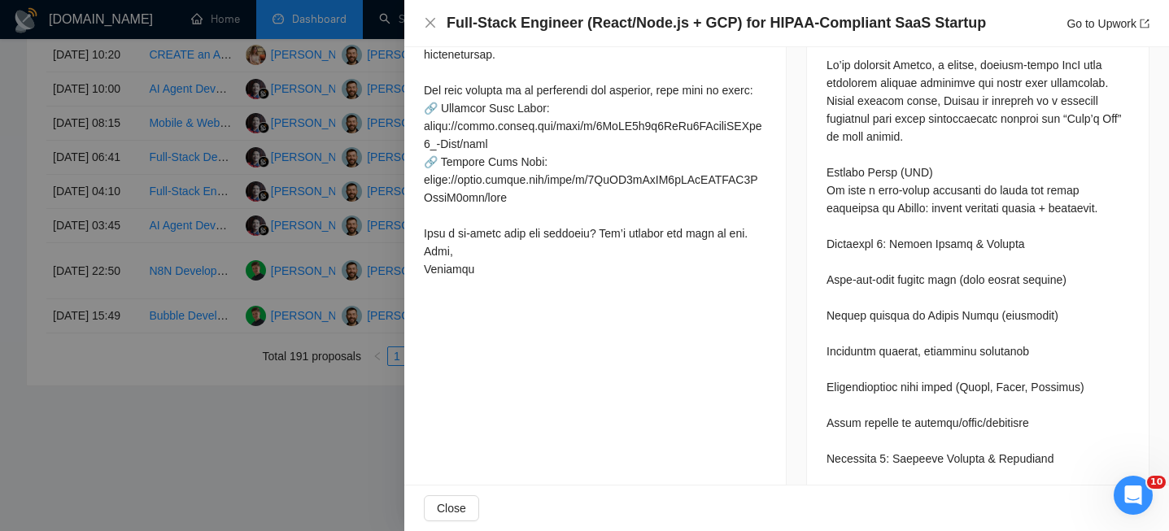
click at [569, 16] on h4 "Full-Stack Engineer (React/Node.js + GCP) for HIPAA-Compliant SaaS Startup" at bounding box center [716, 23] width 539 height 20
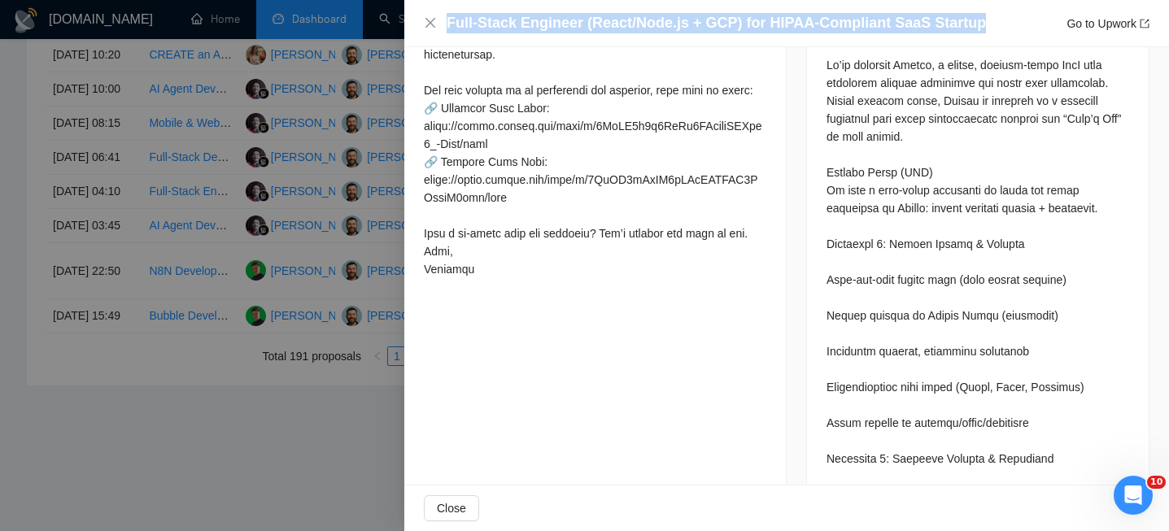
click at [569, 16] on h4 "Full-Stack Engineer (React/Node.js + GCP) for HIPAA-Compliant SaaS Startup" at bounding box center [716, 23] width 539 height 20
copy h4 "Full-Stack Engineer (React/Node.js + GCP) for HIPAA-Compliant SaaS Startup"
click at [432, 24] on icon "close" at bounding box center [430, 23] width 10 height 10
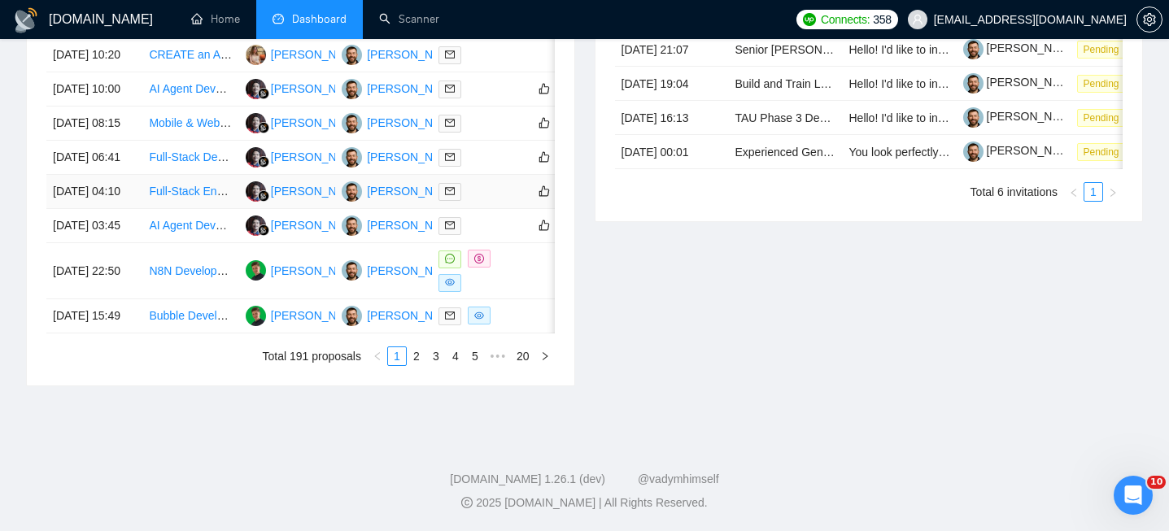
click at [137, 209] on td "[DATE] 04:10" at bounding box center [94, 192] width 96 height 34
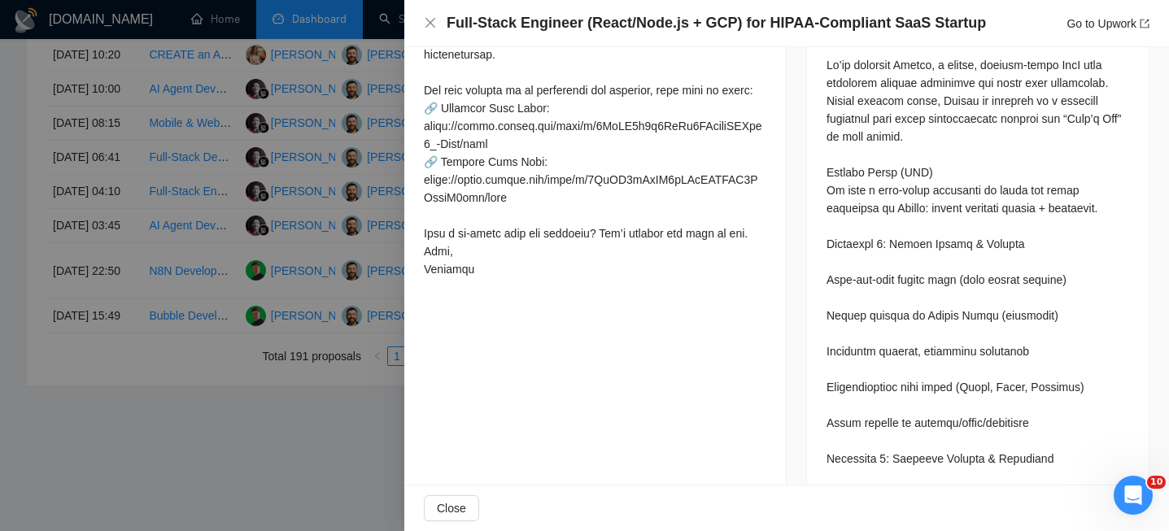
click at [124, 298] on div at bounding box center [584, 265] width 1169 height 531
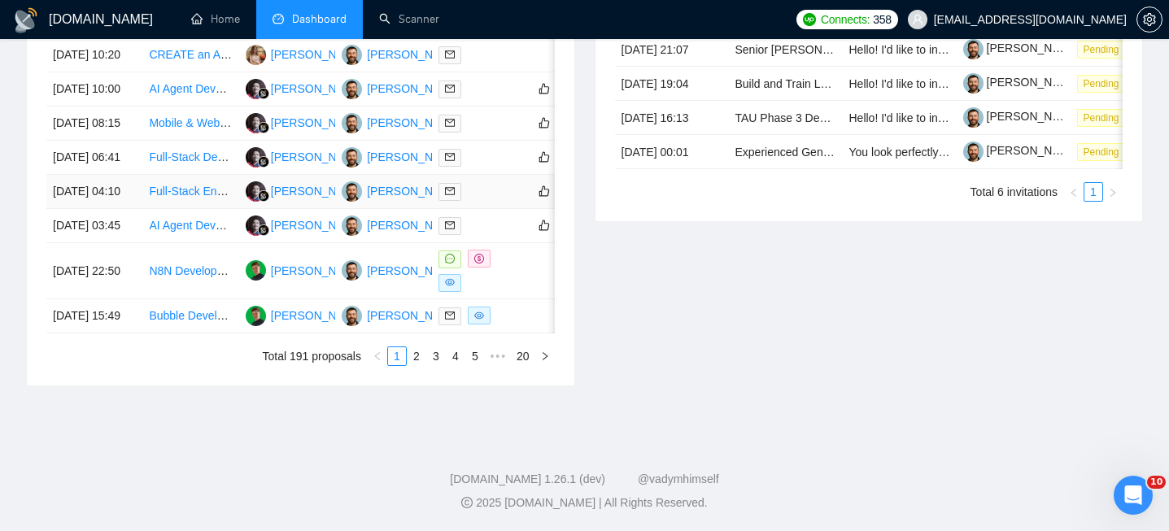
click at [141, 209] on td "[DATE] 04:10" at bounding box center [94, 192] width 96 height 34
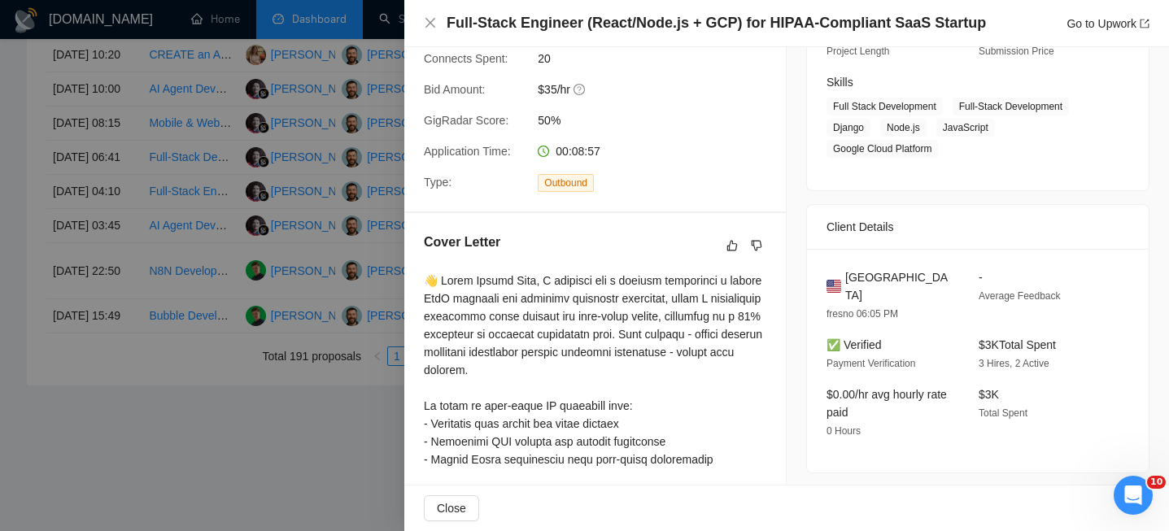
scroll to position [197, 0]
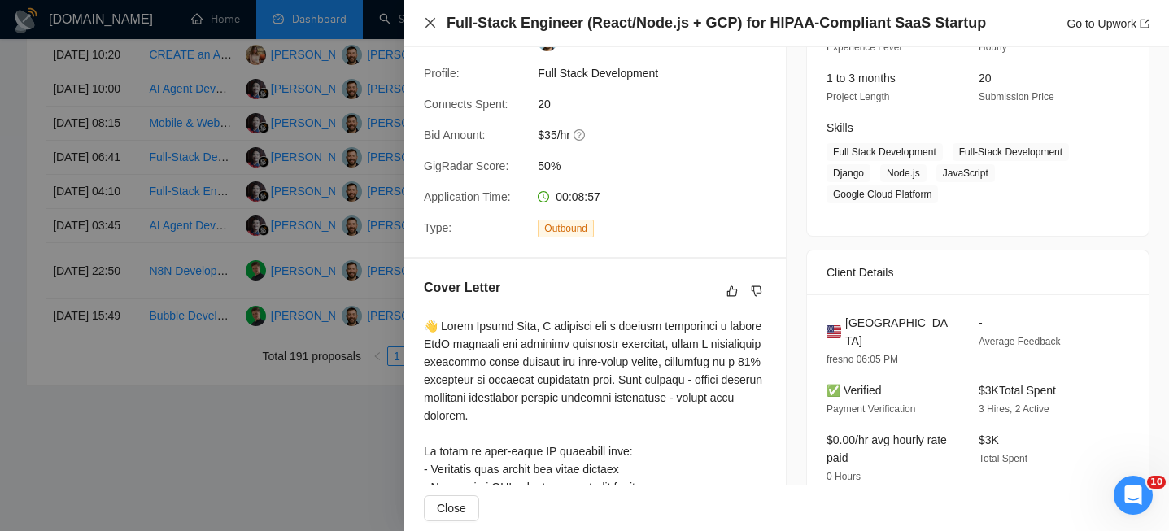
click at [431, 20] on icon "close" at bounding box center [430, 22] width 13 height 13
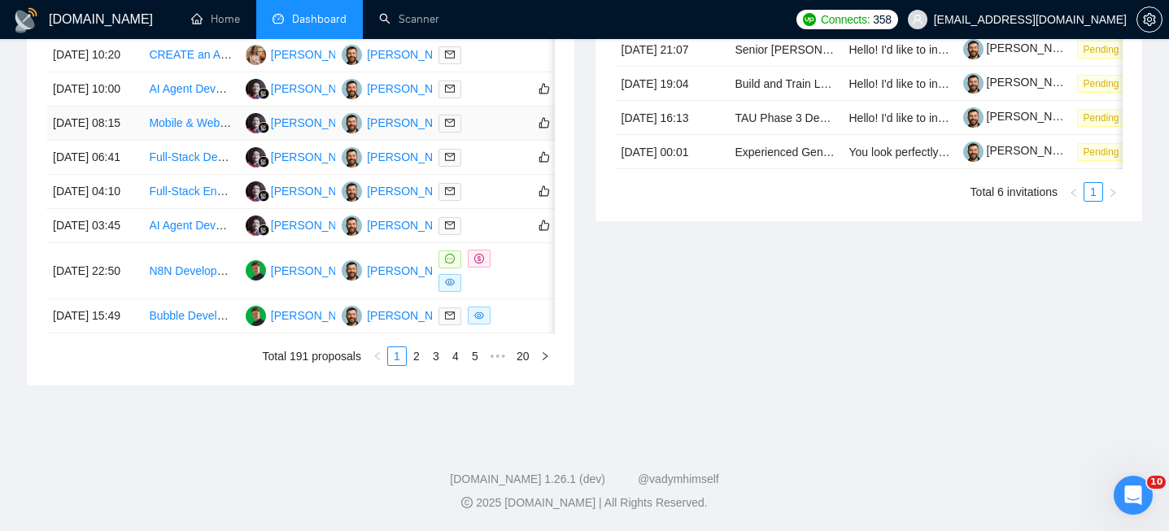
click at [143, 141] on td "Mobile & Web App Developer Needed for Healthcare Project" at bounding box center [190, 124] width 96 height 34
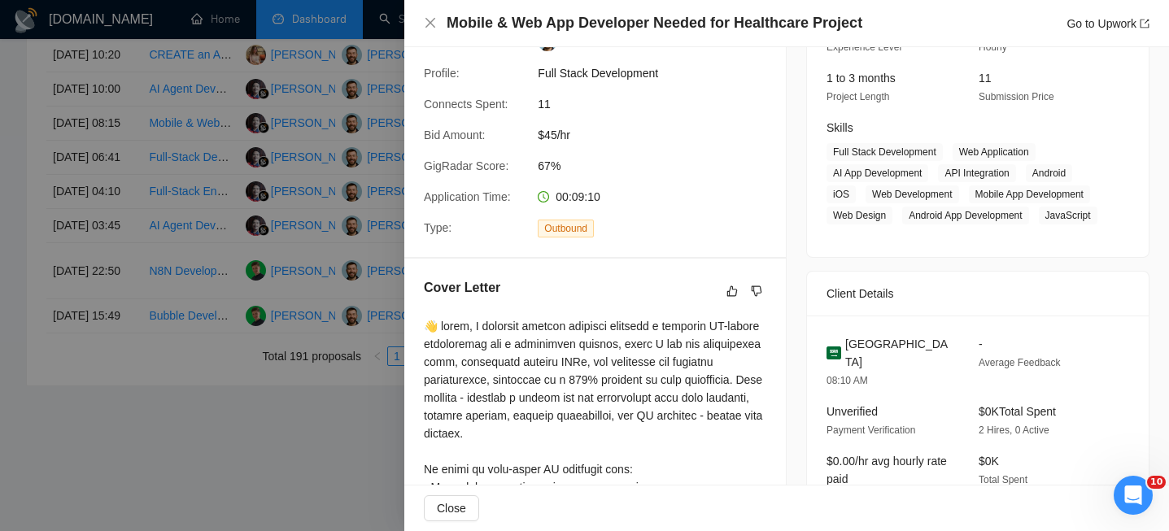
click at [602, 26] on h4 "Mobile & Web App Developer Needed for Healthcare Project" at bounding box center [655, 23] width 416 height 20
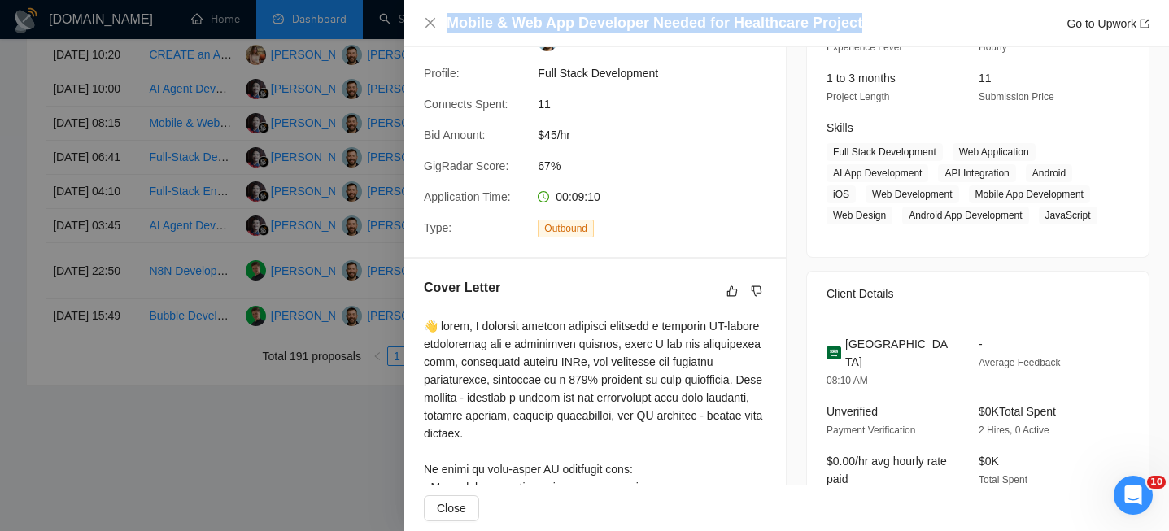
click at [602, 26] on h4 "Mobile & Web App Developer Needed for Healthcare Project" at bounding box center [655, 23] width 416 height 20
click at [430, 20] on icon "close" at bounding box center [430, 22] width 13 height 13
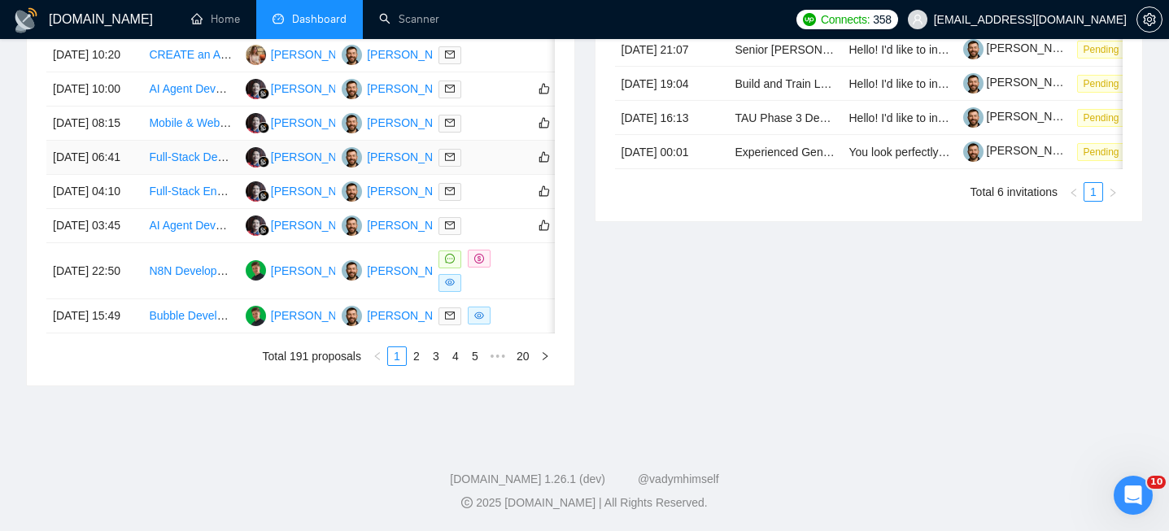
click at [129, 175] on td "[DATE] 06:41" at bounding box center [94, 158] width 96 height 34
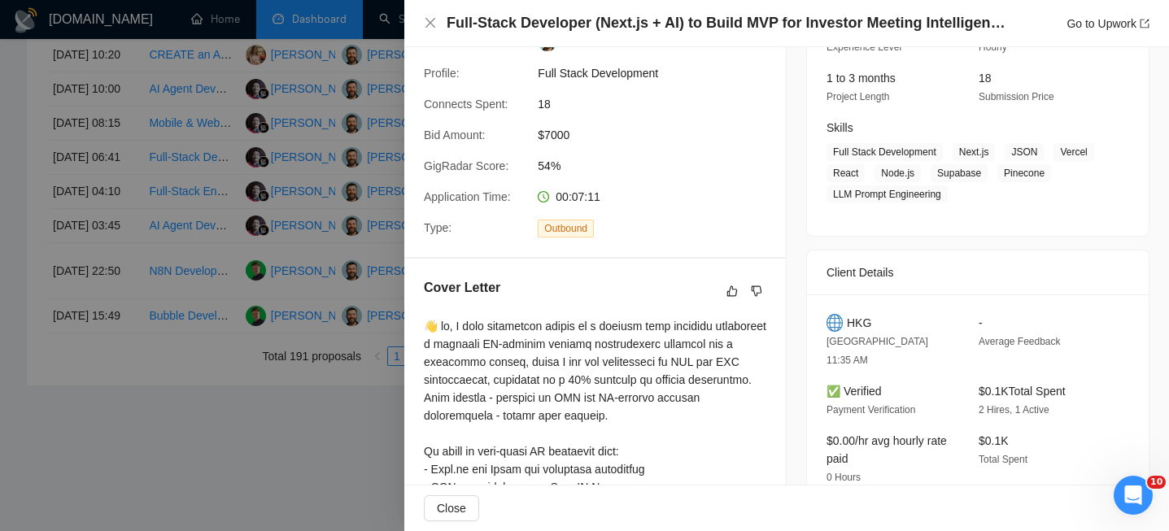
click at [665, 28] on h4 "Full-Stack Developer (Next.js + AI) to Build MVP for Investor Meeting Intellige…" at bounding box center [727, 23] width 561 height 20
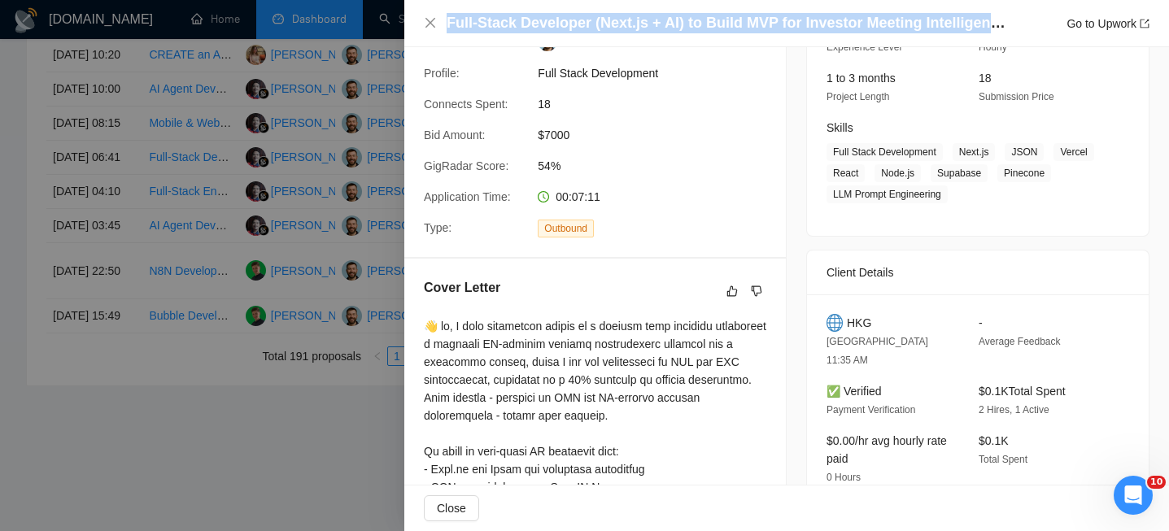
click at [665, 28] on h4 "Full-Stack Developer (Next.js + AI) to Build MVP for Investor Meeting Intellige…" at bounding box center [727, 23] width 561 height 20
copy h4 "Full-Stack Developer (Next.js + AI) to Build MVP for Investor Meeting Intellige…"
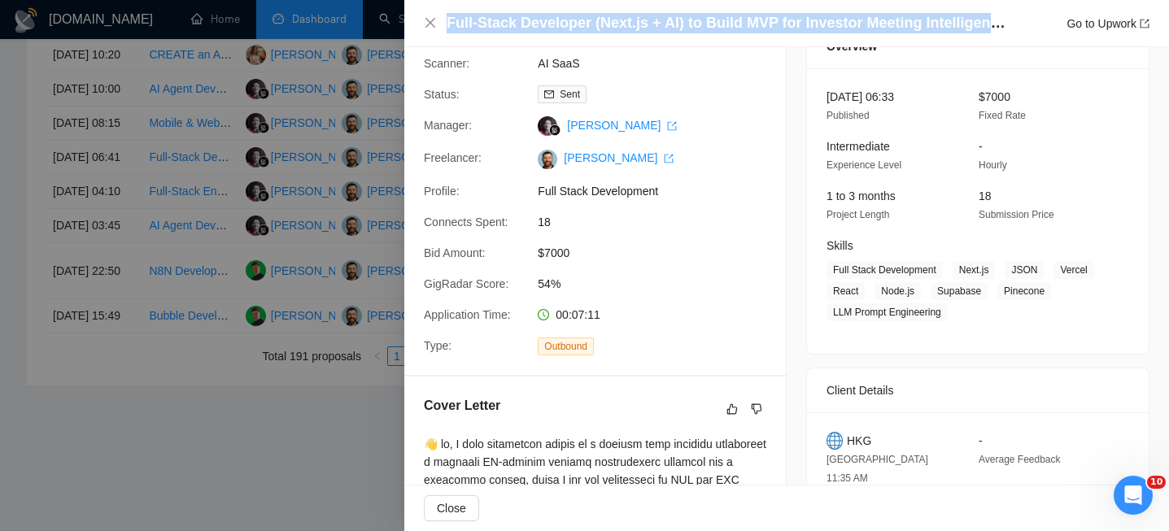
scroll to position [0, 0]
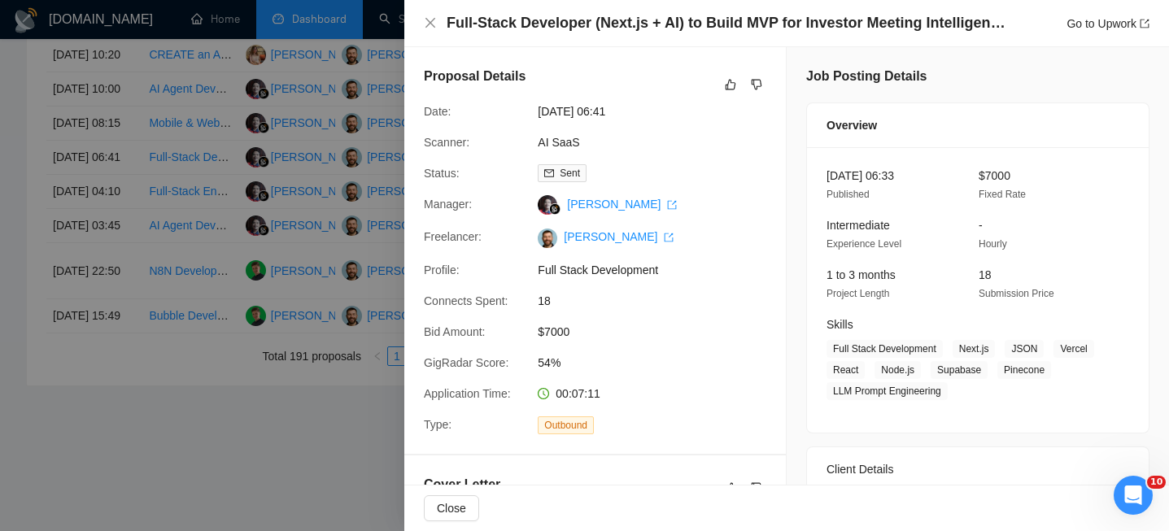
click at [225, 96] on div at bounding box center [584, 265] width 1169 height 531
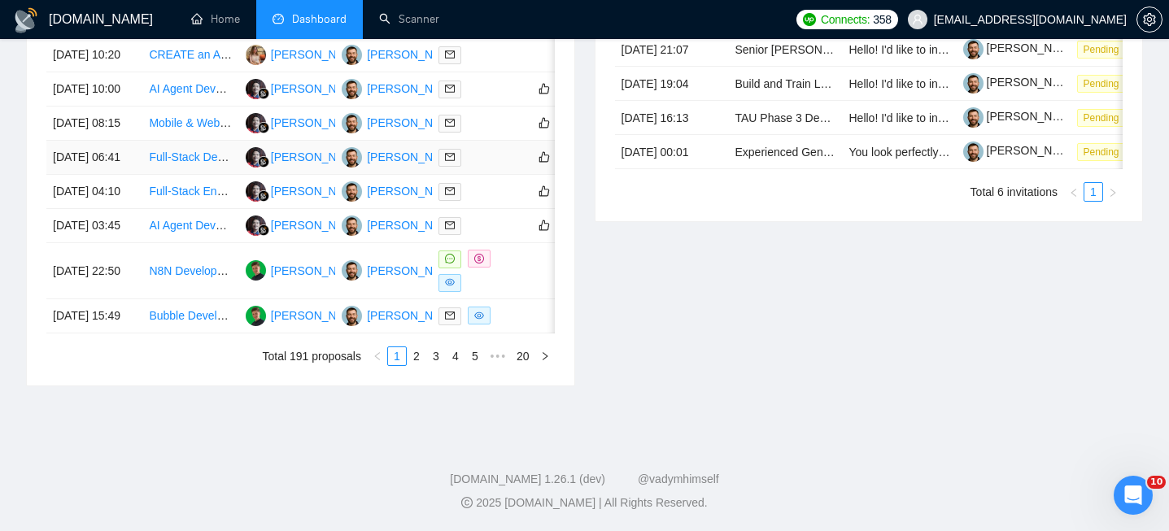
click at [152, 163] on link "Full-Stack Developer (Next.js + AI) to Build MVP for Investor Meeting Intellige…" at bounding box center [368, 156] width 438 height 13
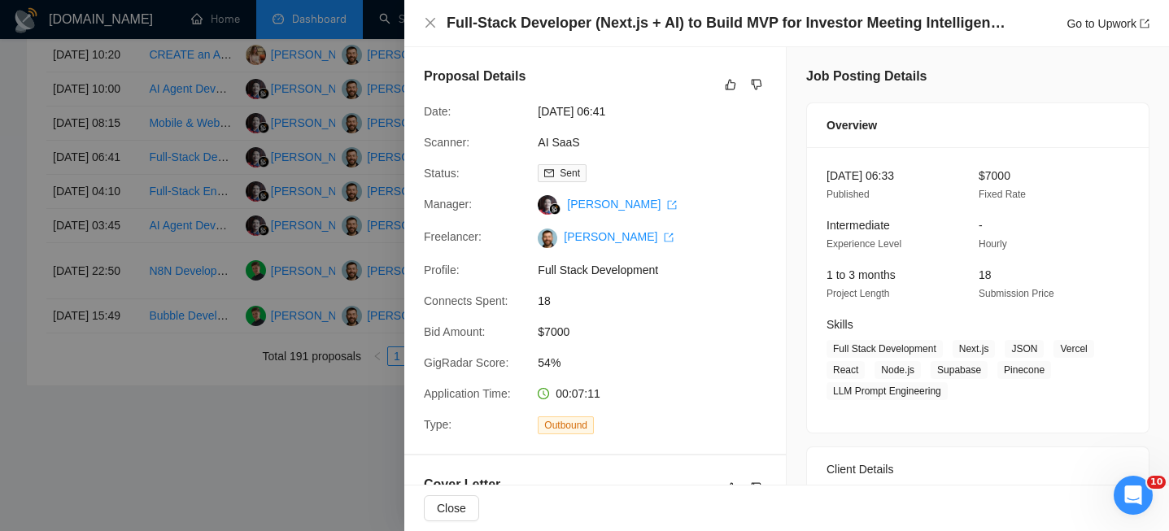
click at [425, 31] on div "Full-Stack Developer (Next.js + AI) to Build MVP for Investor Meeting Intellige…" at bounding box center [787, 23] width 726 height 20
click at [429, 22] on icon "close" at bounding box center [430, 22] width 13 height 13
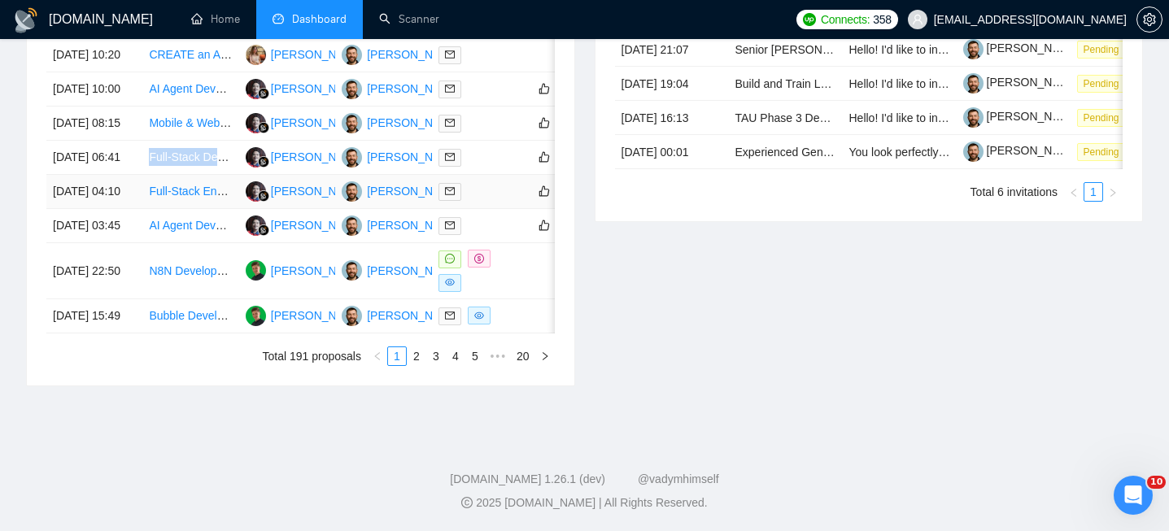
click at [163, 198] on link "Full-Stack Engineer (React/Node.js + GCP) for HIPAA-Compliant SaaS Startup" at bounding box center [348, 191] width 399 height 13
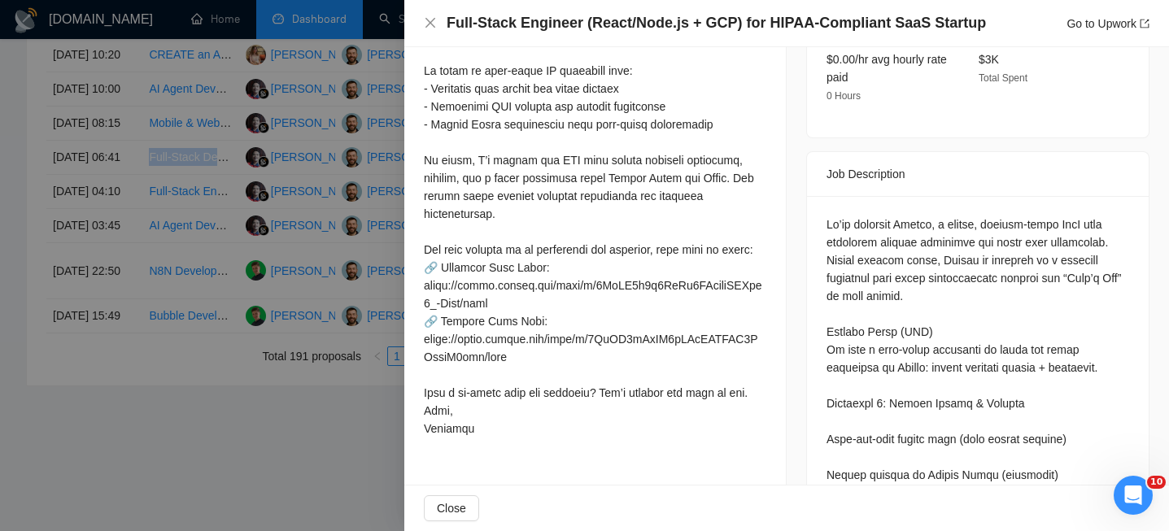
scroll to position [602, 0]
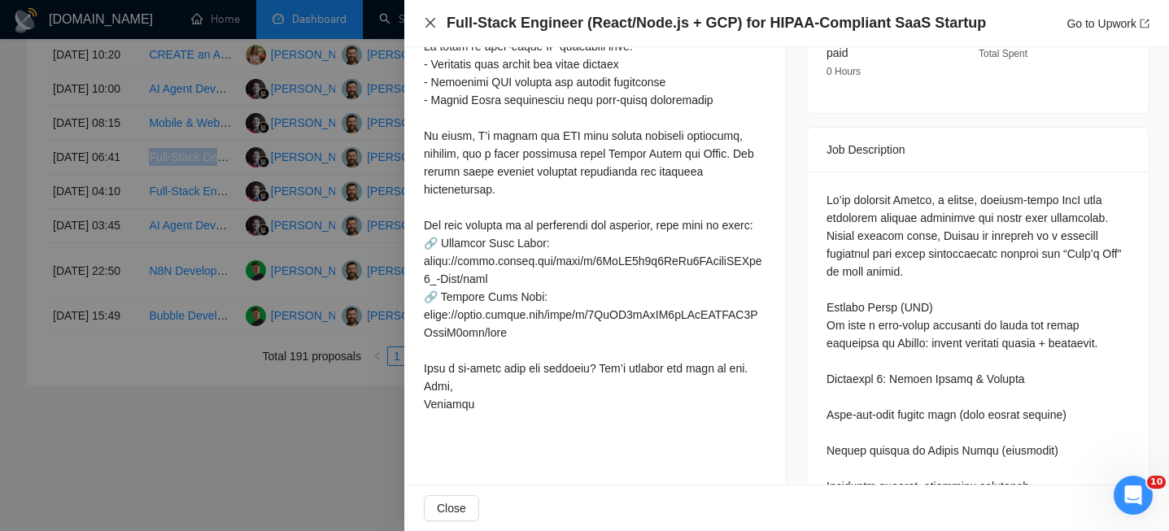
click at [425, 23] on icon "close" at bounding box center [430, 22] width 13 height 13
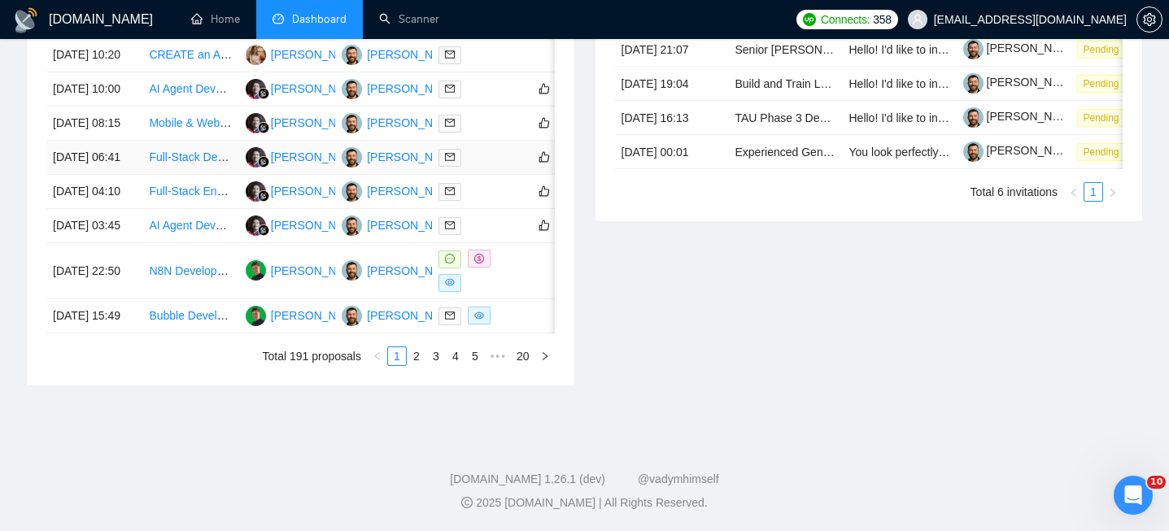
click at [136, 175] on td "[DATE] 06:41" at bounding box center [94, 158] width 96 height 34
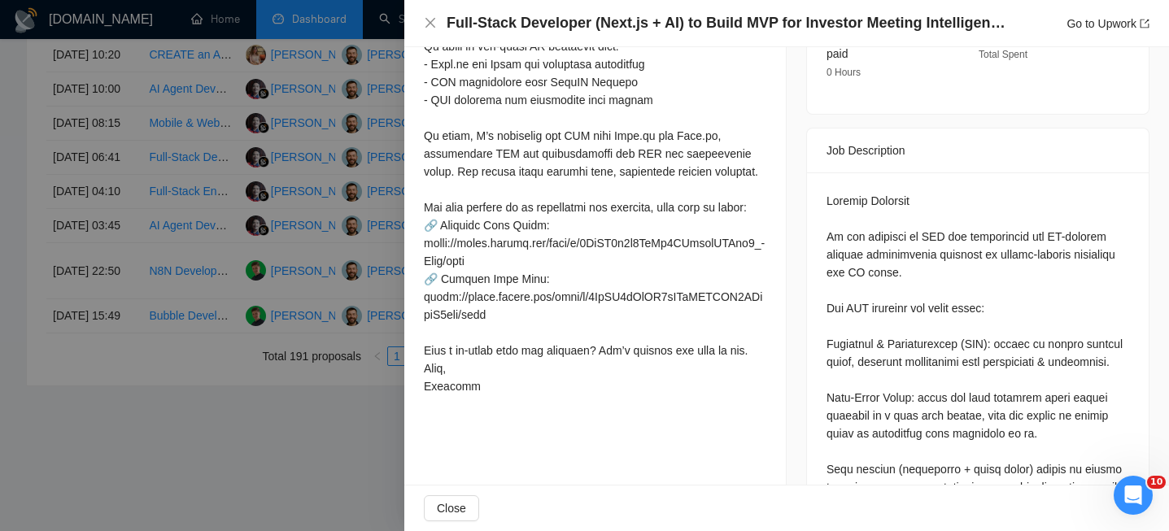
click at [143, 226] on div at bounding box center [584, 265] width 1169 height 531
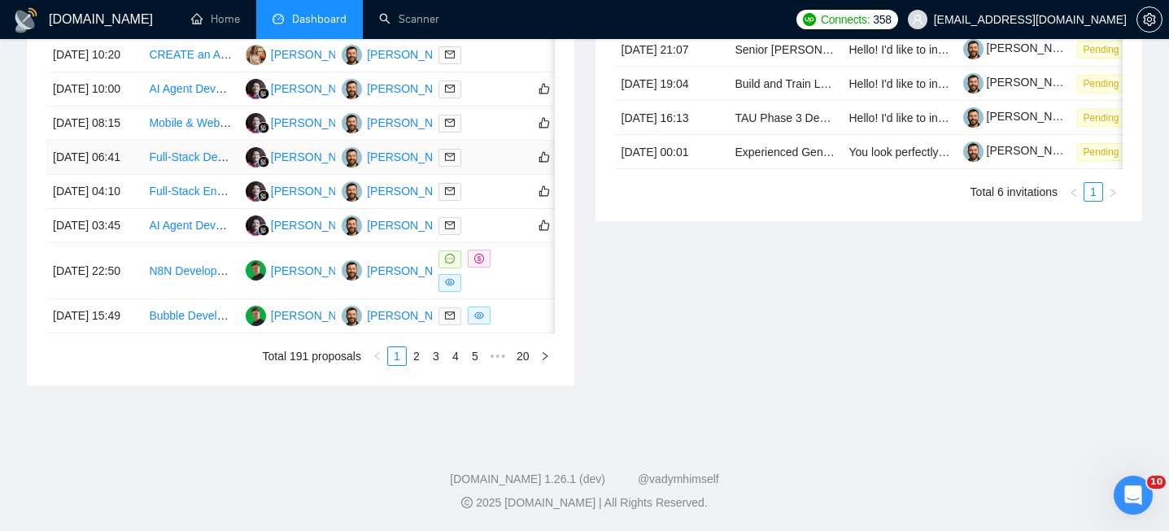
click at [136, 175] on td "[DATE] 06:41" at bounding box center [94, 158] width 96 height 34
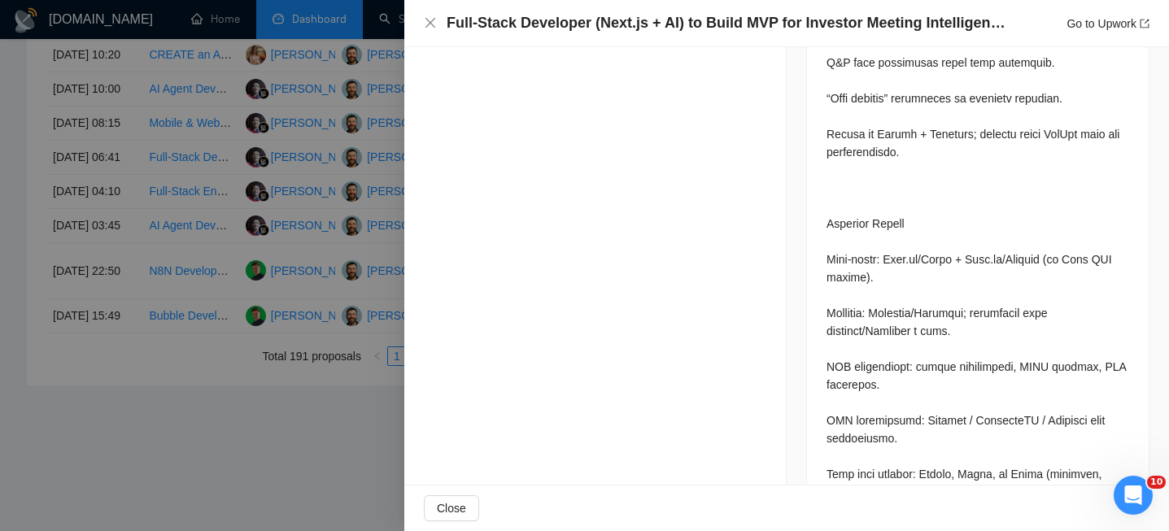
scroll to position [1972, 0]
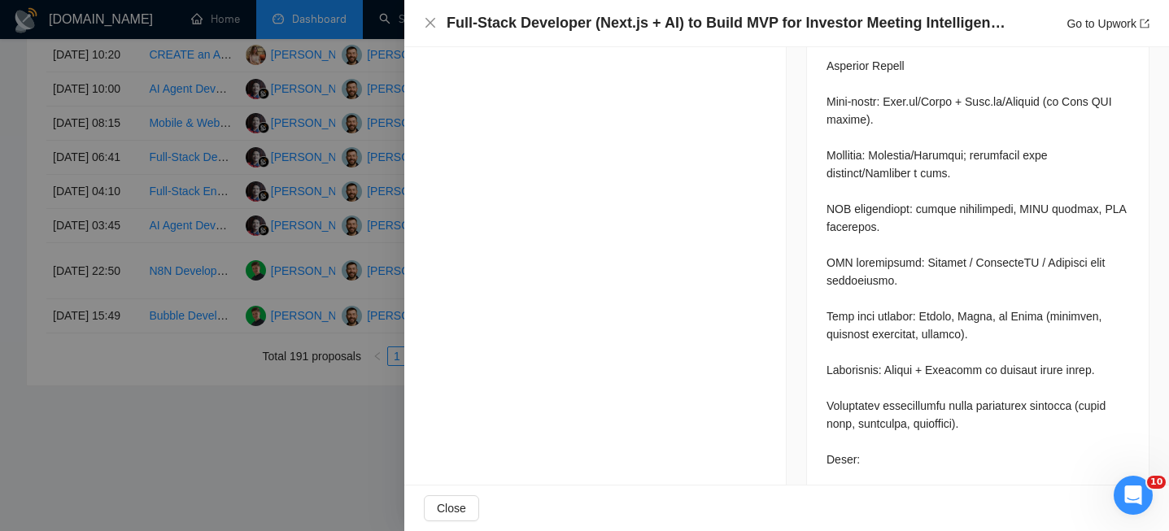
click at [433, 11] on div "Full-Stack Developer (Next.js + AI) to Build MVP for Investor Meeting Intellige…" at bounding box center [786, 23] width 765 height 47
click at [433, 21] on icon "close" at bounding box center [430, 22] width 13 height 13
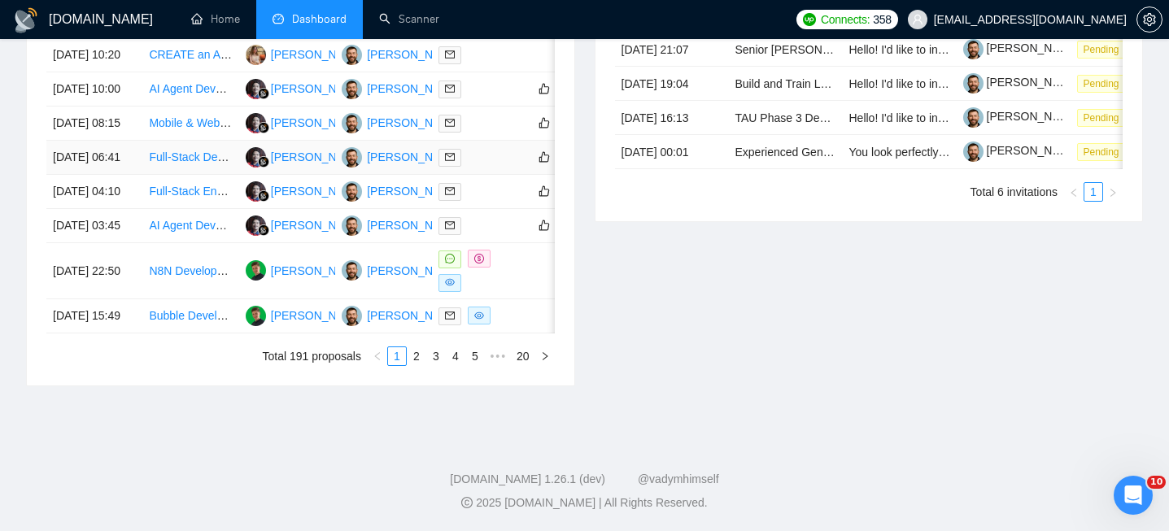
scroll to position [804, 0]
click at [127, 141] on td "[DATE] 08:15" at bounding box center [94, 124] width 96 height 34
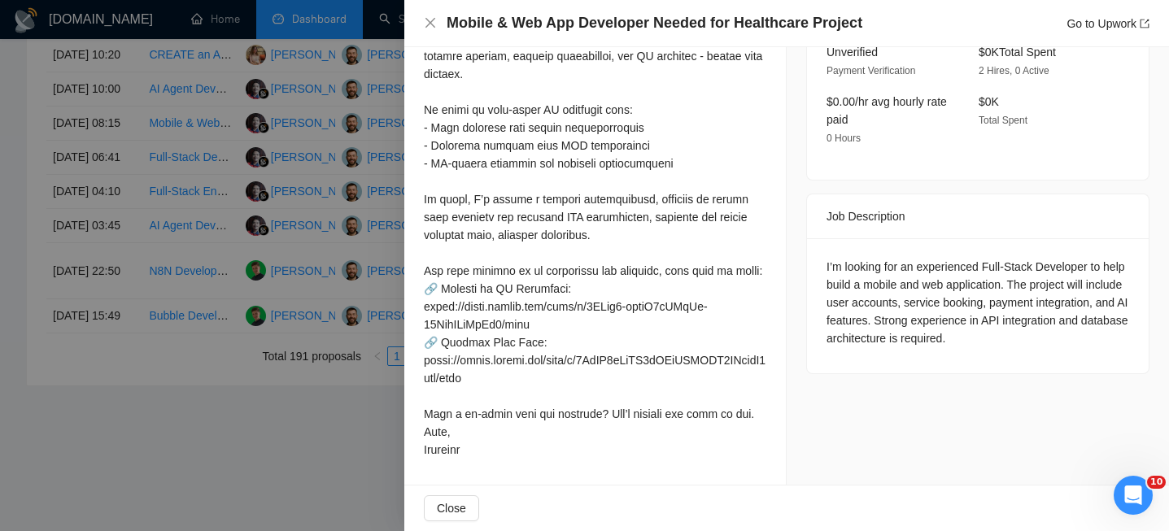
scroll to position [573, 0]
click at [499, 24] on h4 "Mobile & Web App Developer Needed for Healthcare Project" at bounding box center [655, 23] width 416 height 20
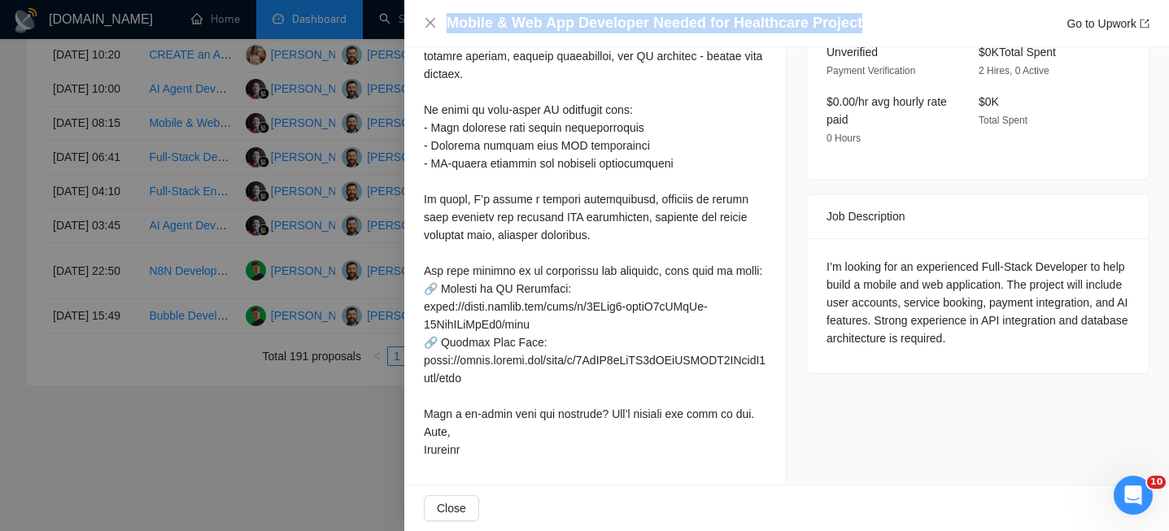
click at [499, 24] on h4 "Mobile & Web App Developer Needed for Healthcare Project" at bounding box center [655, 23] width 416 height 20
click at [426, 19] on icon "close" at bounding box center [430, 23] width 10 height 10
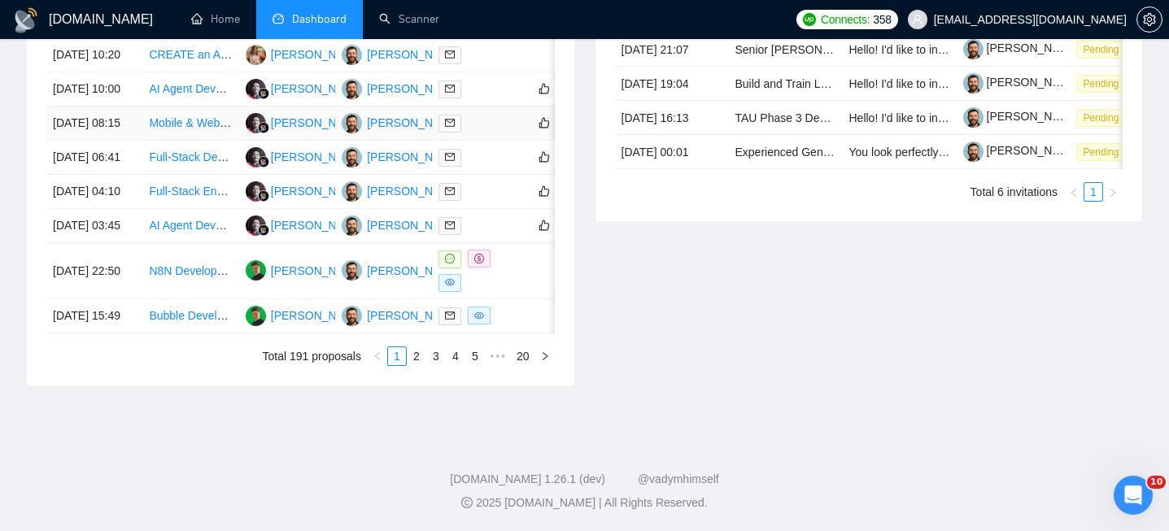
click at [133, 141] on td "[DATE] 08:15" at bounding box center [94, 124] width 96 height 34
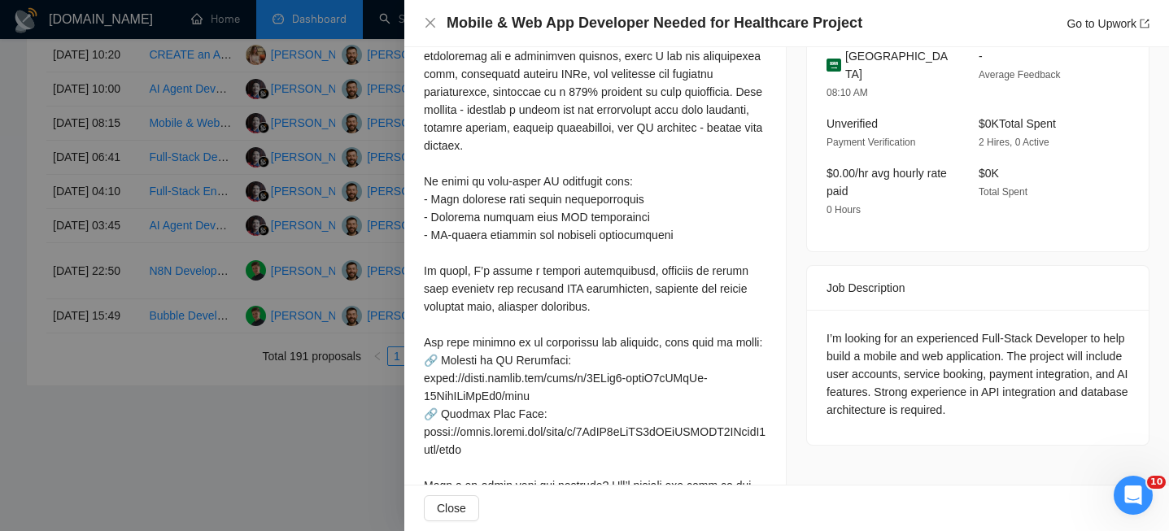
scroll to position [451, 0]
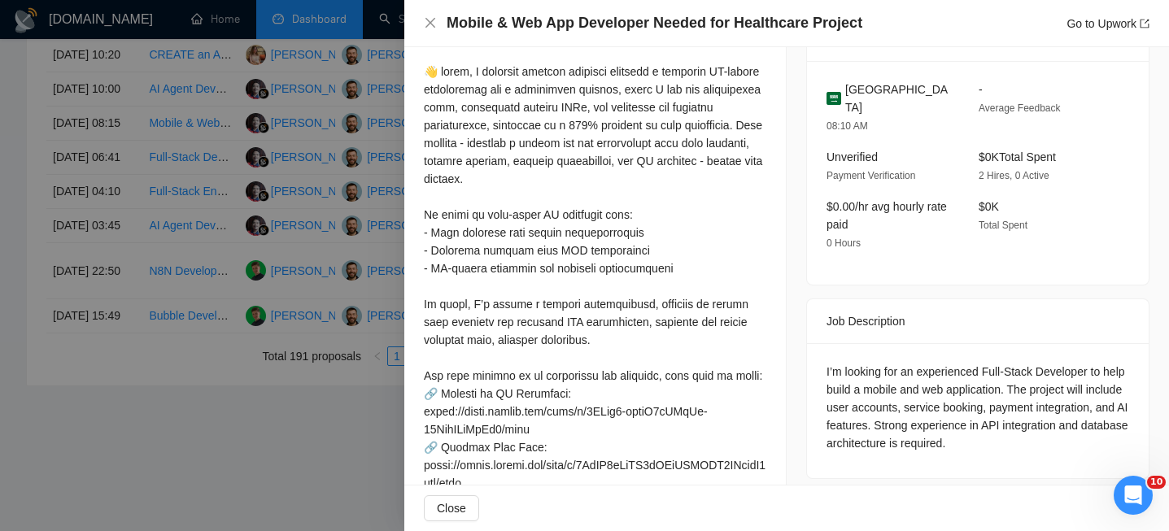
click at [869, 112] on span "[GEOGRAPHIC_DATA]" at bounding box center [898, 99] width 107 height 36
click at [431, 20] on icon "close" at bounding box center [430, 22] width 13 height 13
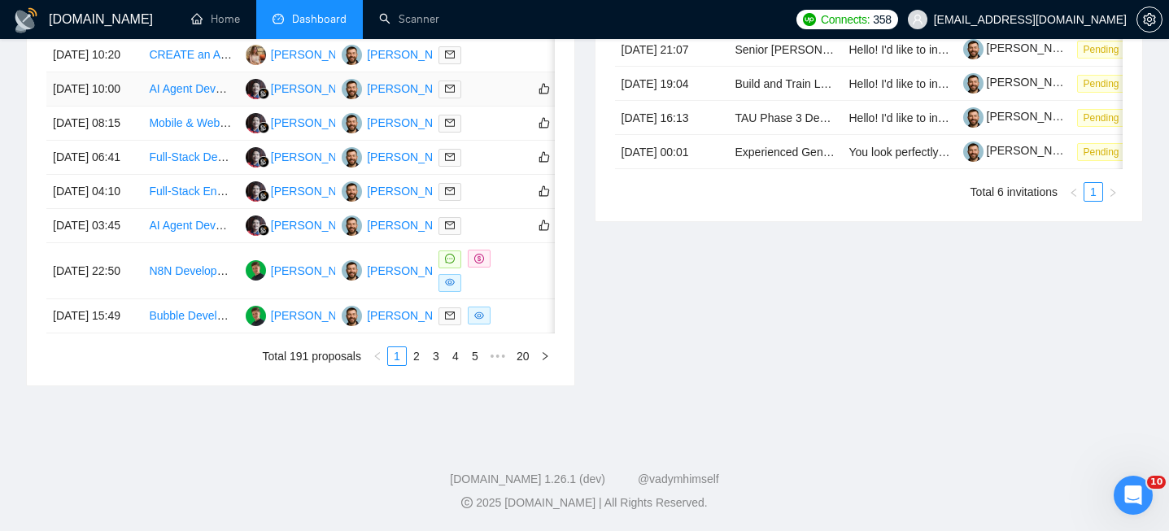
click at [124, 107] on td "[DATE] 10:00" at bounding box center [94, 89] width 96 height 34
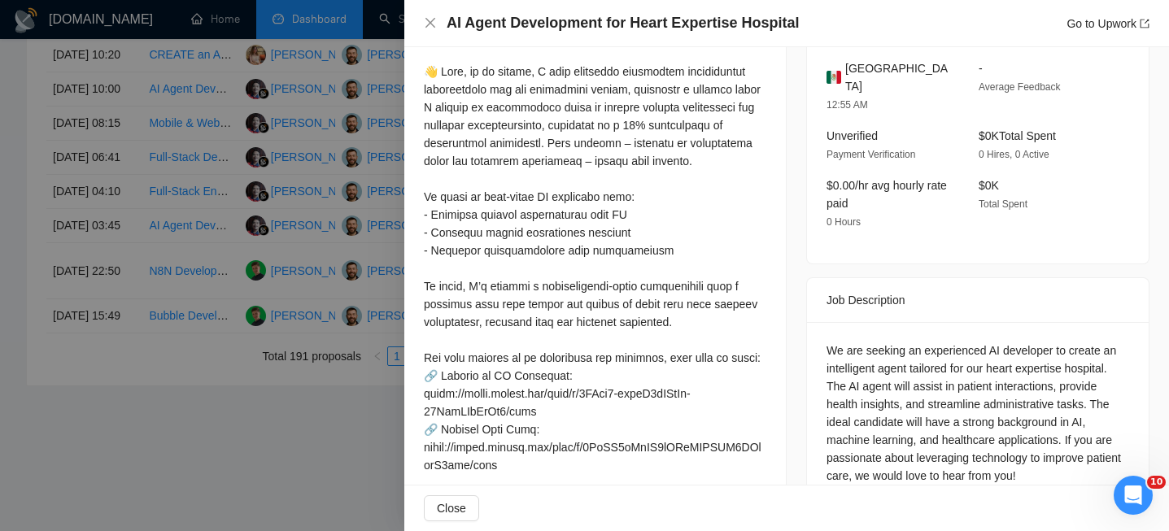
click at [593, 28] on h4 "AI Agent Development for Heart Expertise Hospital" at bounding box center [623, 23] width 352 height 20
click at [429, 24] on icon "close" at bounding box center [430, 22] width 13 height 13
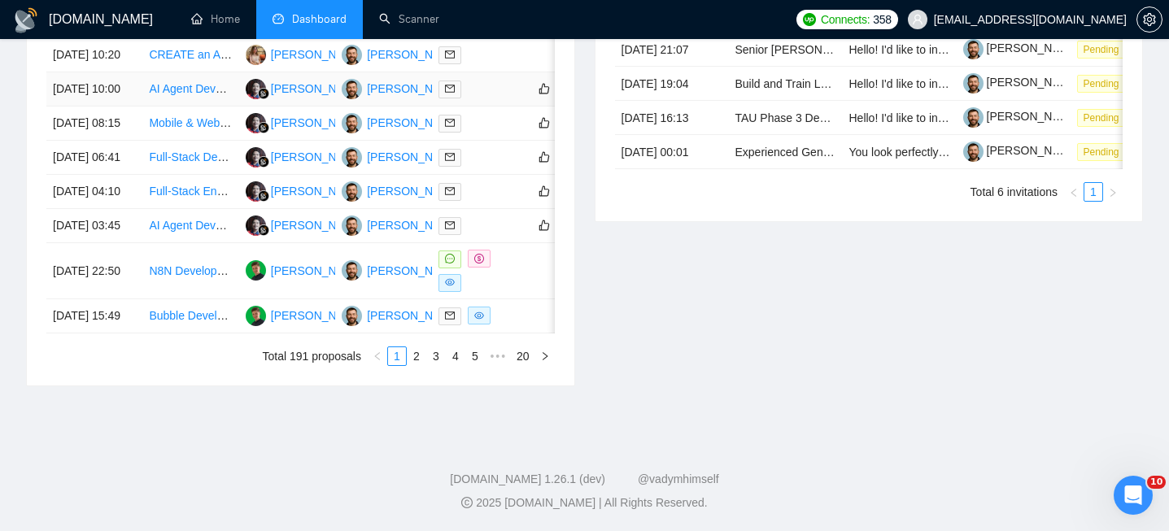
click at [131, 107] on td "[DATE] 10:00" at bounding box center [94, 89] width 96 height 34
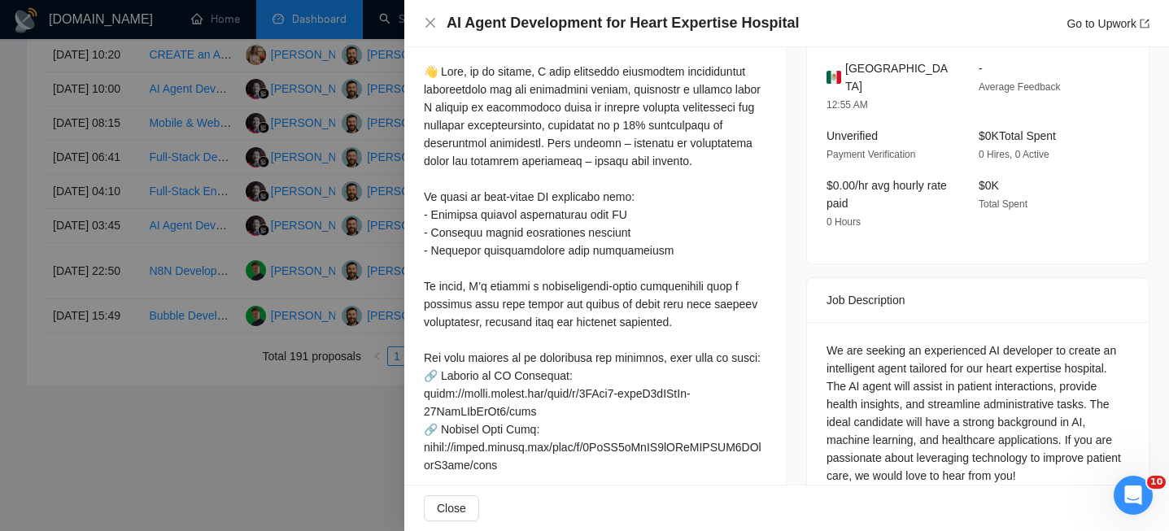
click at [861, 65] on span "[GEOGRAPHIC_DATA]" at bounding box center [898, 77] width 107 height 36
click at [428, 18] on icon "close" at bounding box center [430, 22] width 13 height 13
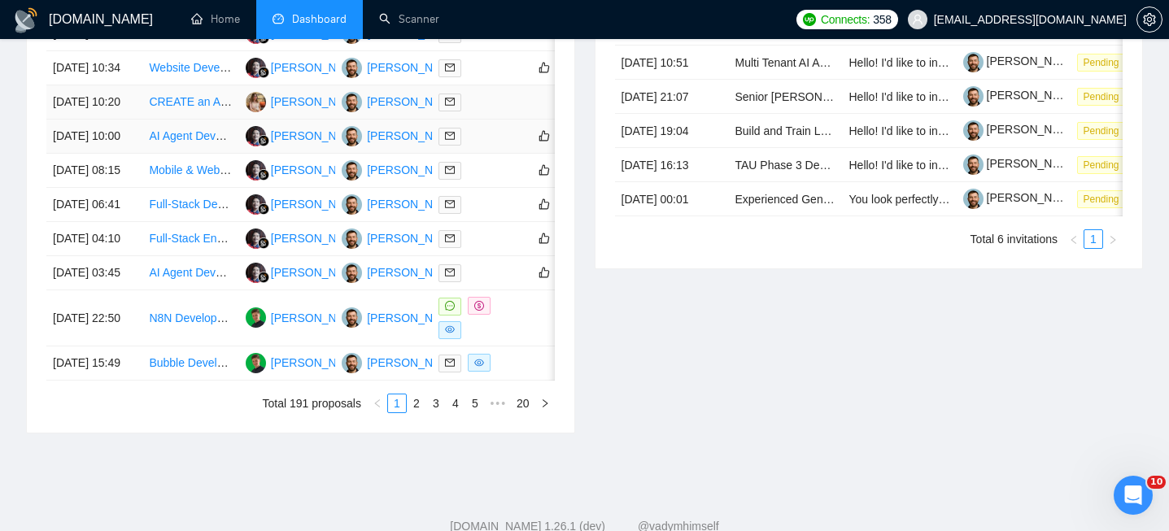
scroll to position [739, 0]
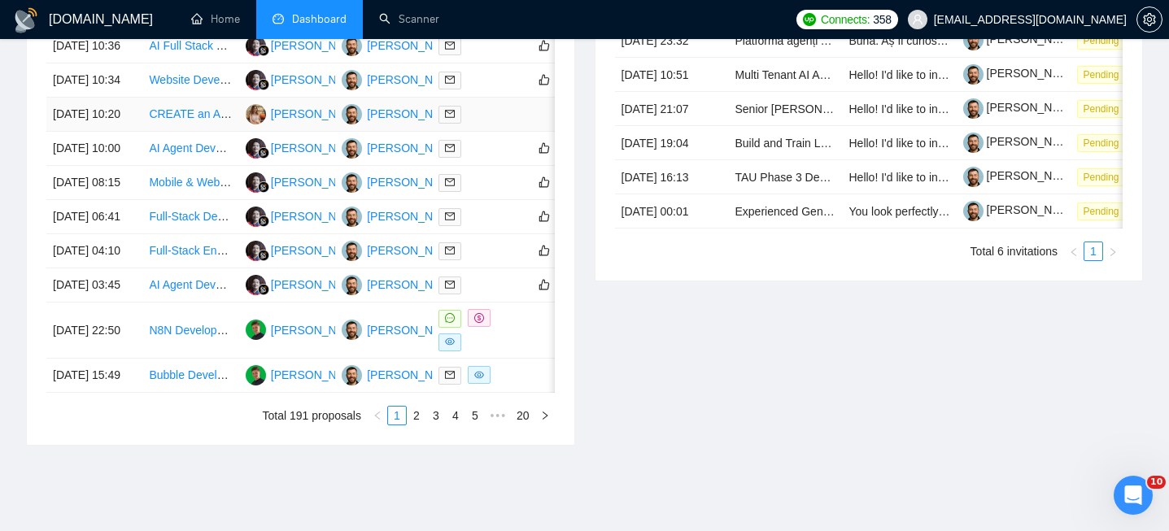
click at [143, 132] on td "CREATE an AI Agent for automated Posting on IG" at bounding box center [190, 115] width 96 height 34
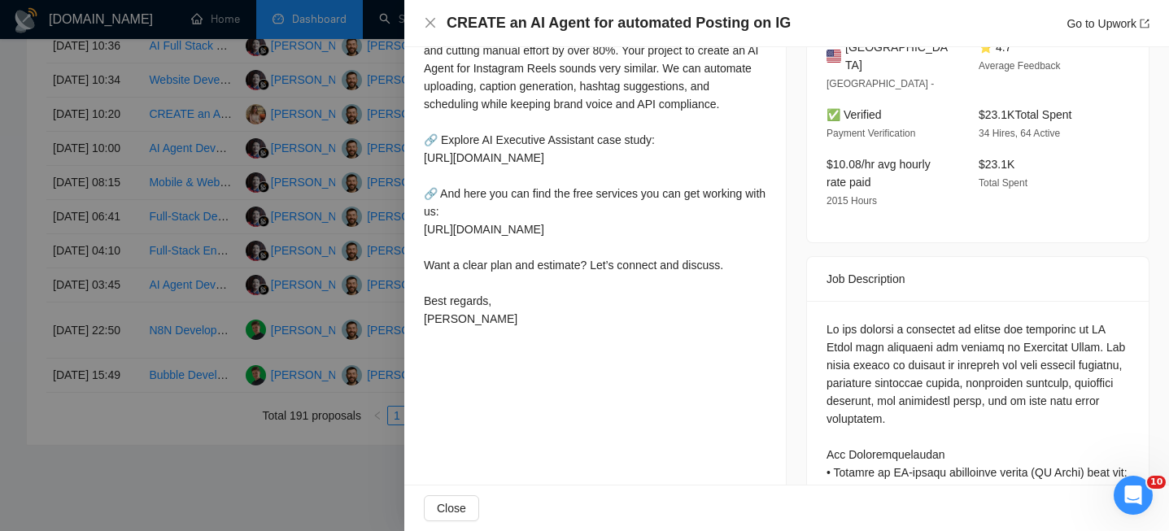
click at [661, 19] on h4 "CREATE an AI Agent for automated Posting on IG" at bounding box center [619, 23] width 344 height 20
click at [437, 16] on div "CREATE an AI Agent for automated Posting on IG Go to Upwork" at bounding box center [787, 23] width 726 height 20
click at [437, 18] on div "CREATE an AI Agent for automated Posting on IG Go to Upwork" at bounding box center [787, 23] width 726 height 20
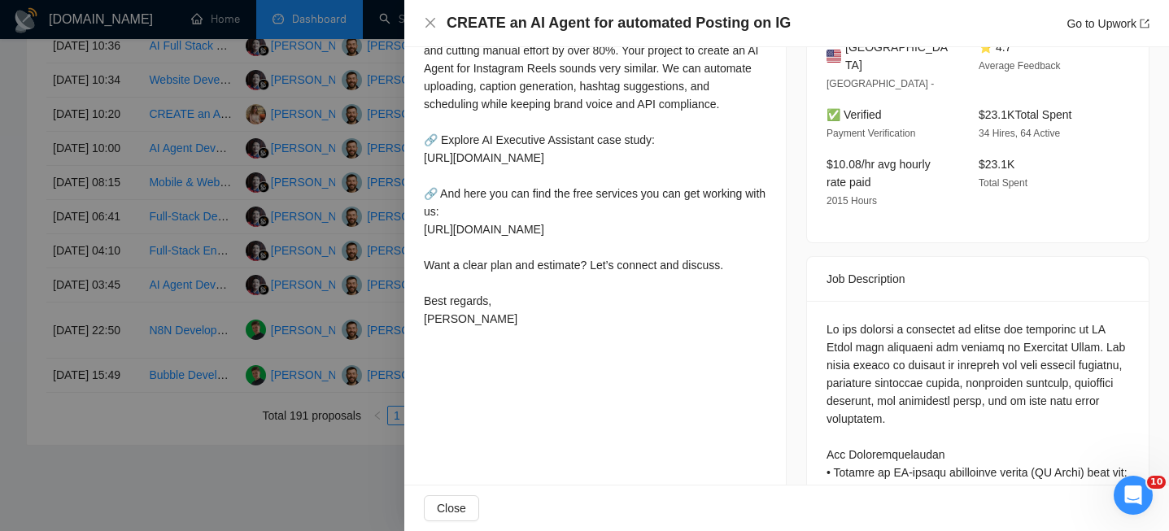
click at [207, 158] on div at bounding box center [584, 265] width 1169 height 531
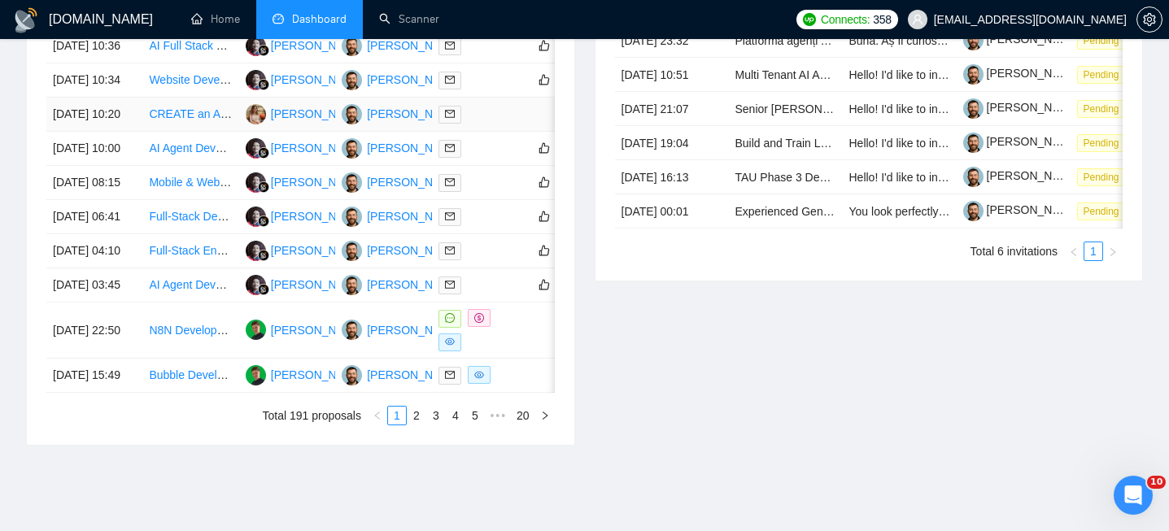
click at [122, 132] on td "[DATE] 10:20" at bounding box center [94, 115] width 96 height 34
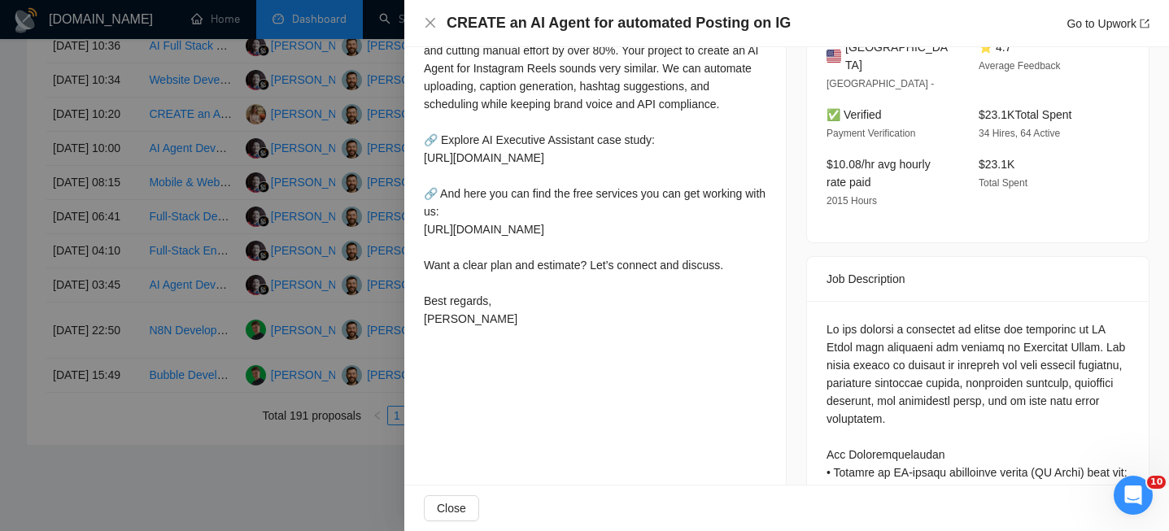
scroll to position [238, 0]
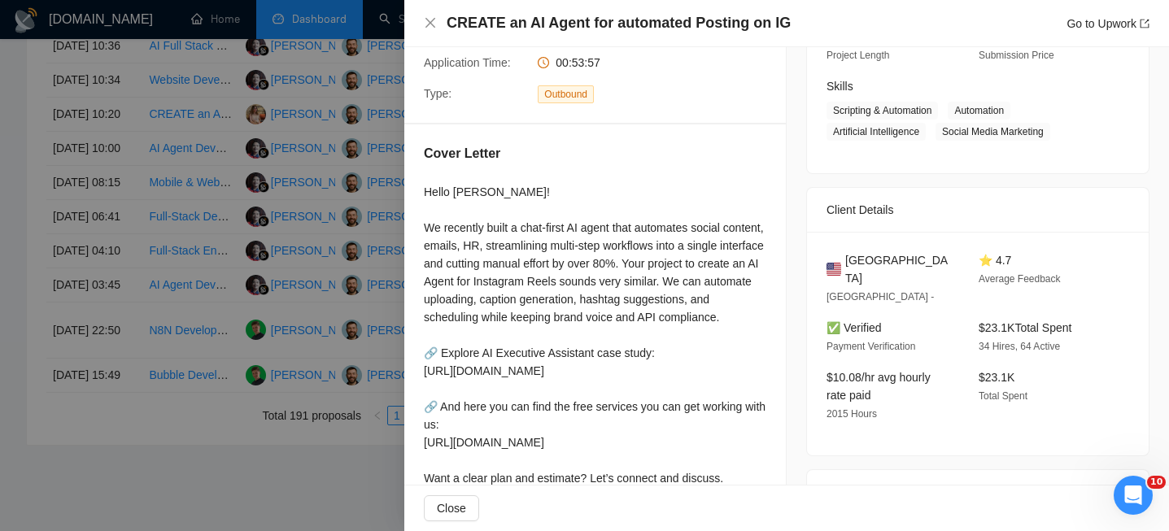
click at [421, 15] on div "CREATE an AI Agent for automated Posting on IG Go to Upwork" at bounding box center [786, 23] width 765 height 47
click at [421, 22] on div "CREATE an AI Agent for automated Posting on IG Go to Upwork" at bounding box center [786, 23] width 765 height 47
click at [428, 20] on icon "close" at bounding box center [430, 23] width 10 height 10
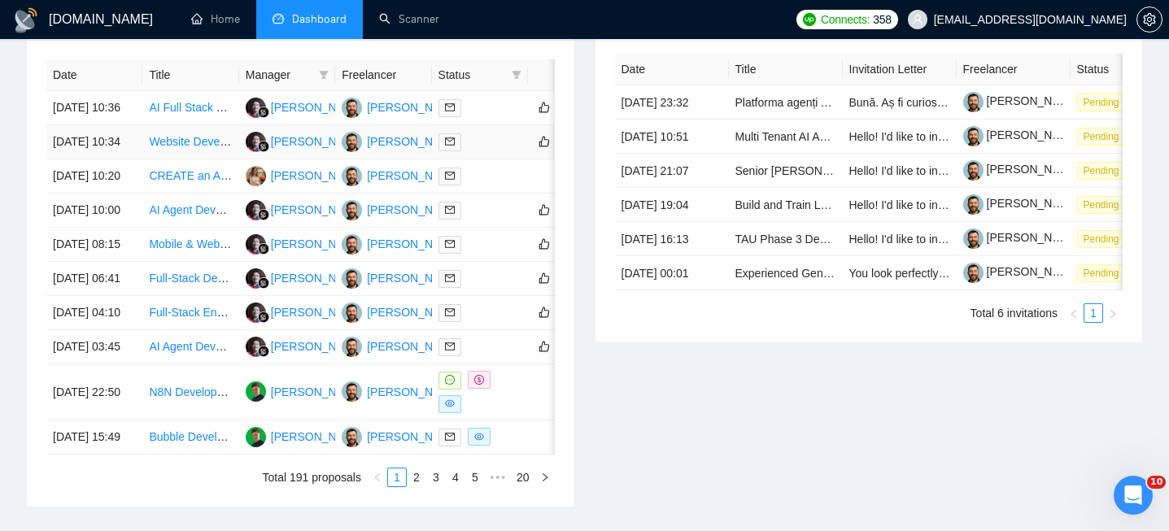
scroll to position [671, 0]
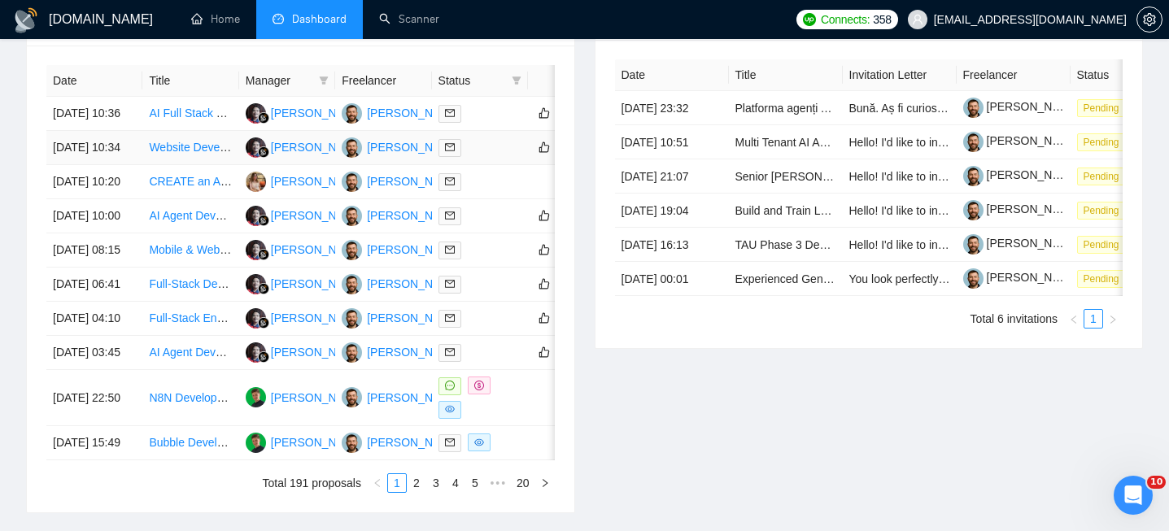
click at [149, 165] on td "Website Development for AI Insurance Brokerage" at bounding box center [190, 148] width 96 height 34
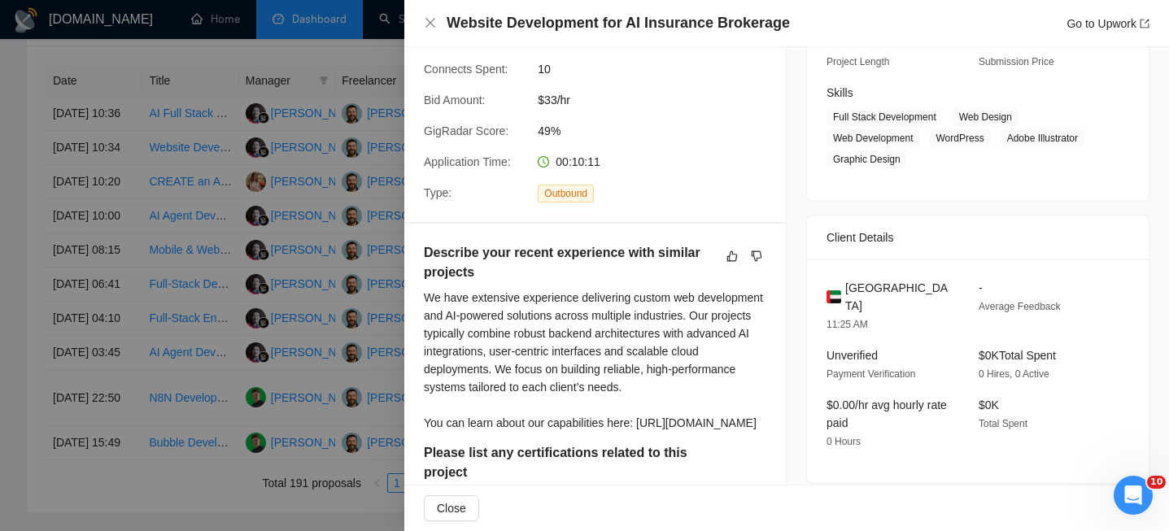
click at [560, 37] on div "Website Development for AI Insurance Brokerage Go to Upwork" at bounding box center [786, 23] width 765 height 47
click at [550, 24] on h4 "Website Development for AI Insurance Brokerage" at bounding box center [618, 23] width 343 height 20
click at [429, 21] on icon "close" at bounding box center [430, 23] width 10 height 10
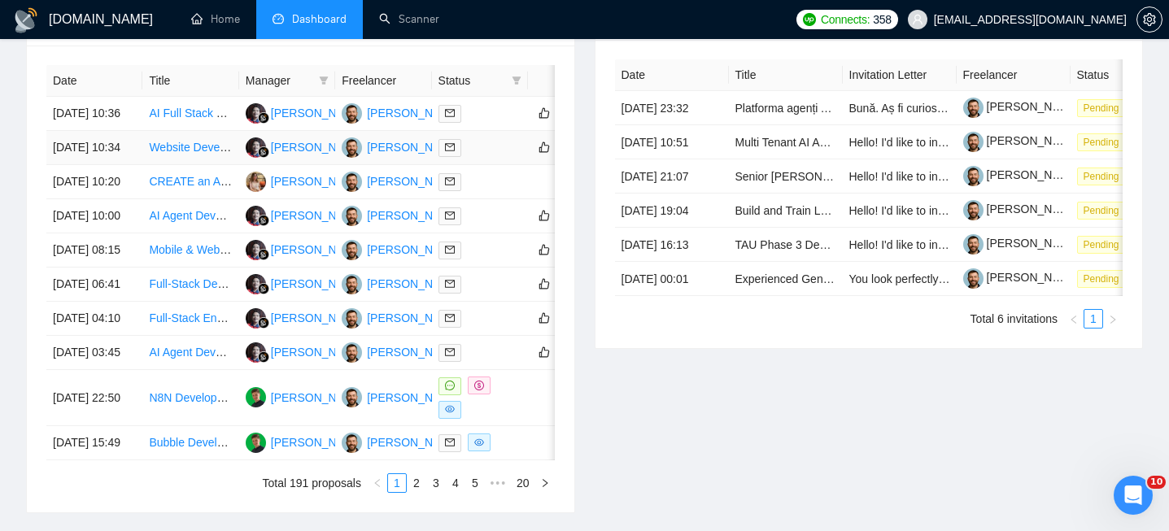
click at [122, 161] on td "[DATE] 10:34" at bounding box center [94, 148] width 96 height 34
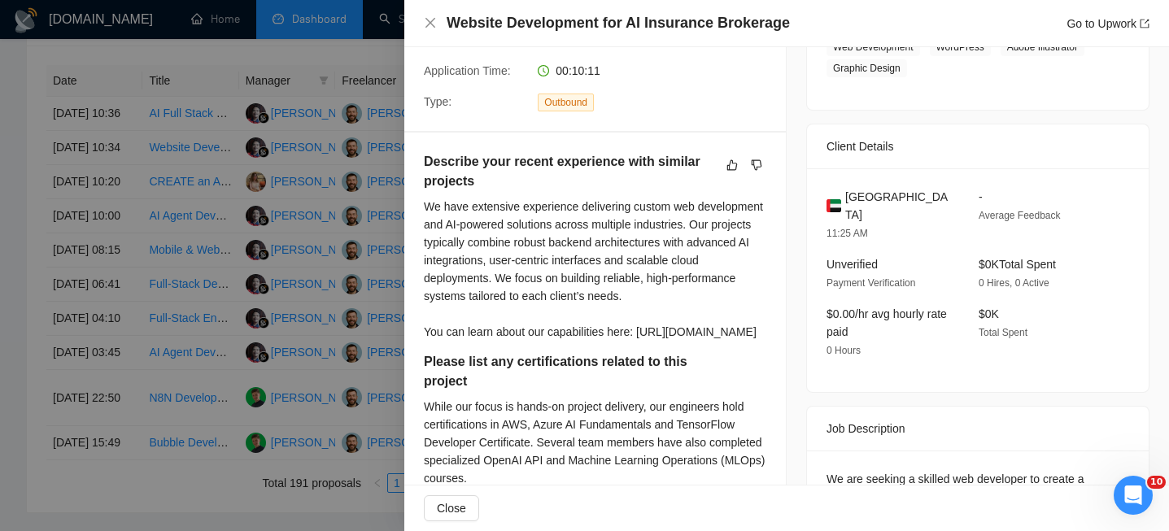
scroll to position [206, 0]
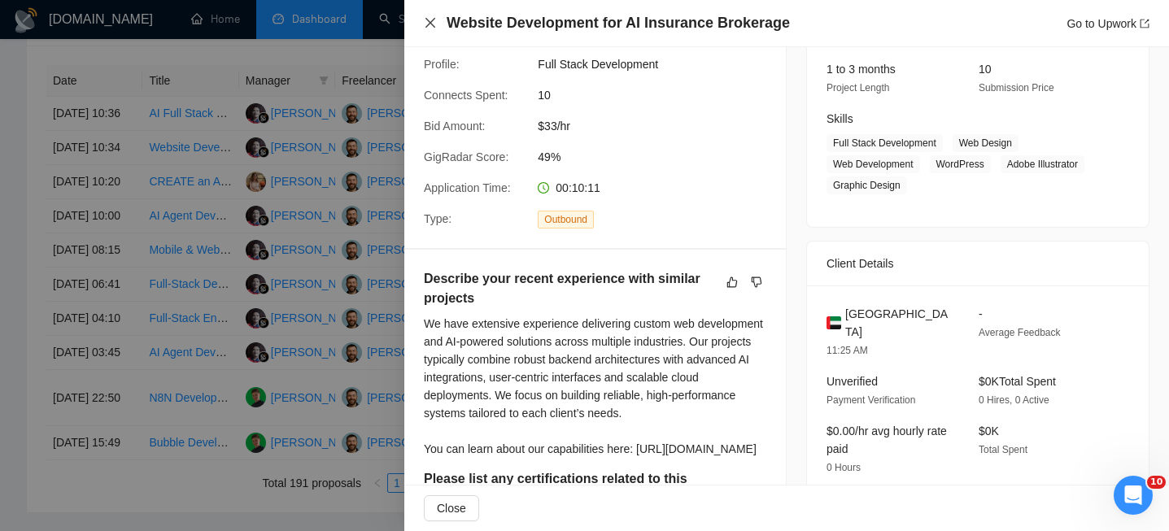
click at [426, 29] on icon "close" at bounding box center [430, 22] width 13 height 13
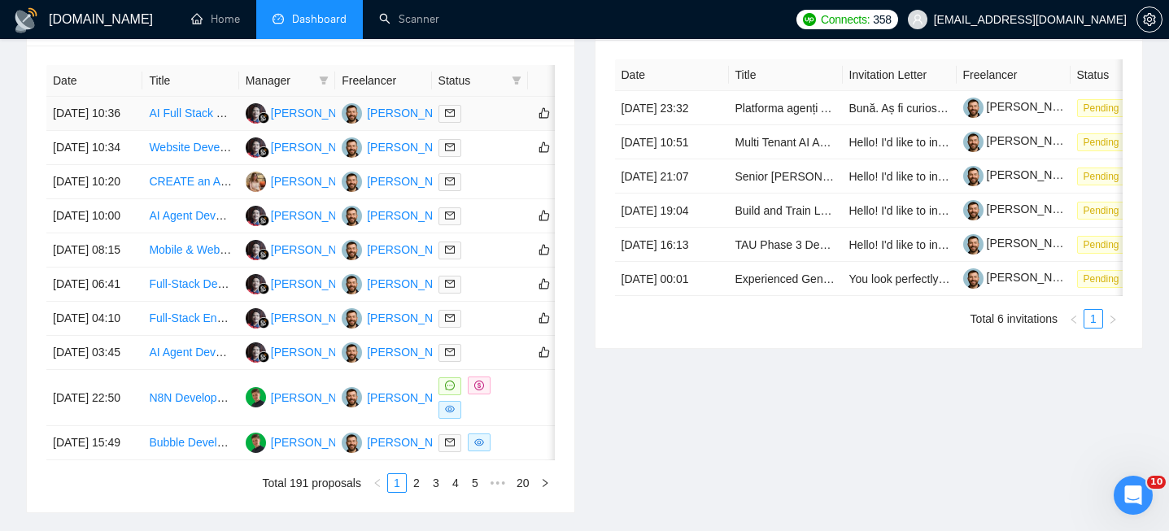
click at [133, 130] on td "[DATE] 10:36" at bounding box center [94, 114] width 96 height 34
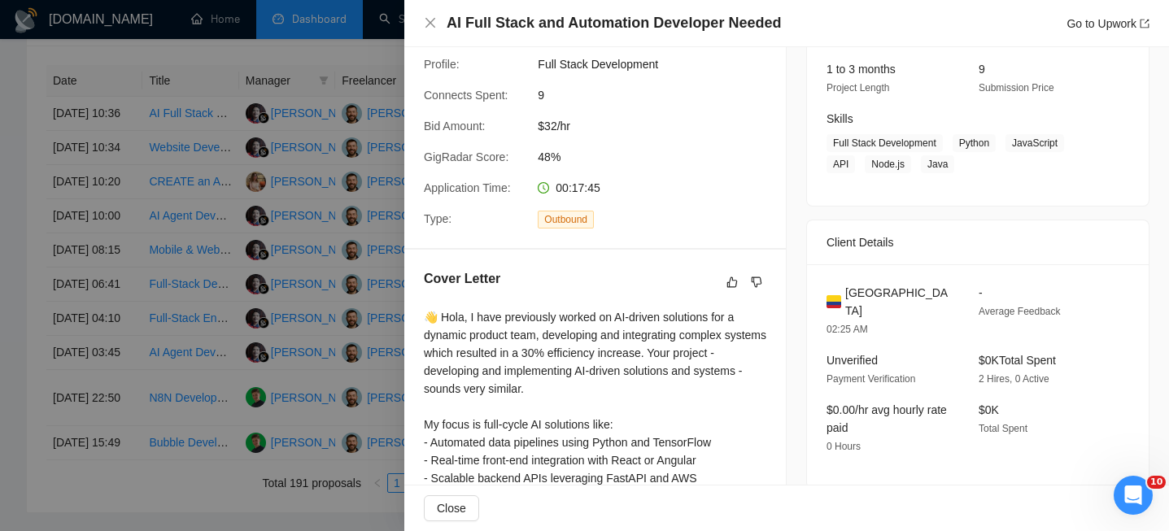
click at [645, 28] on h4 "AI Full Stack and Automation Developer Needed" at bounding box center [614, 23] width 334 height 20
click at [426, 20] on icon "close" at bounding box center [430, 23] width 10 height 10
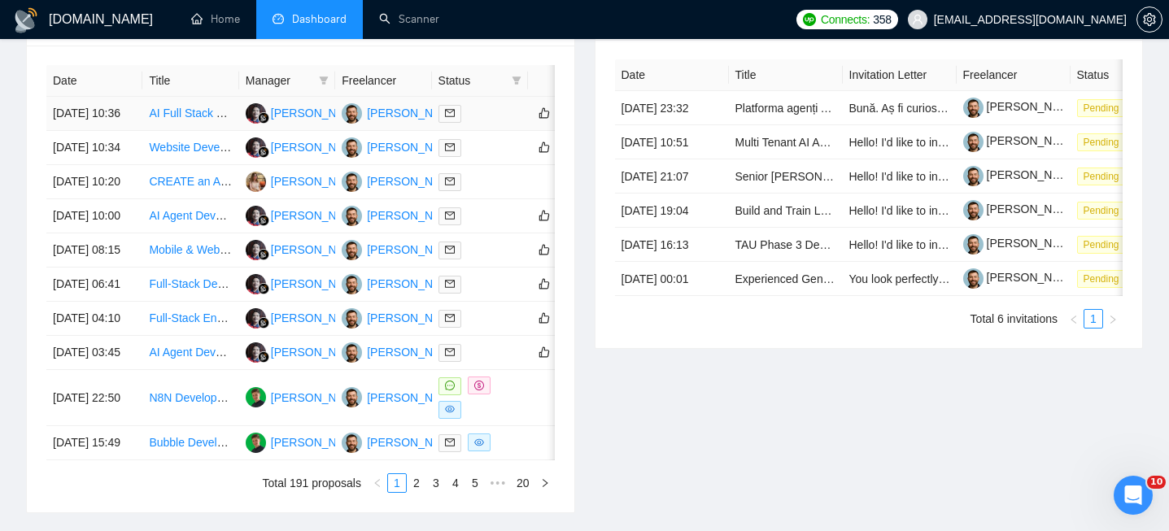
click at [100, 131] on td "[DATE] 10:36" at bounding box center [94, 114] width 96 height 34
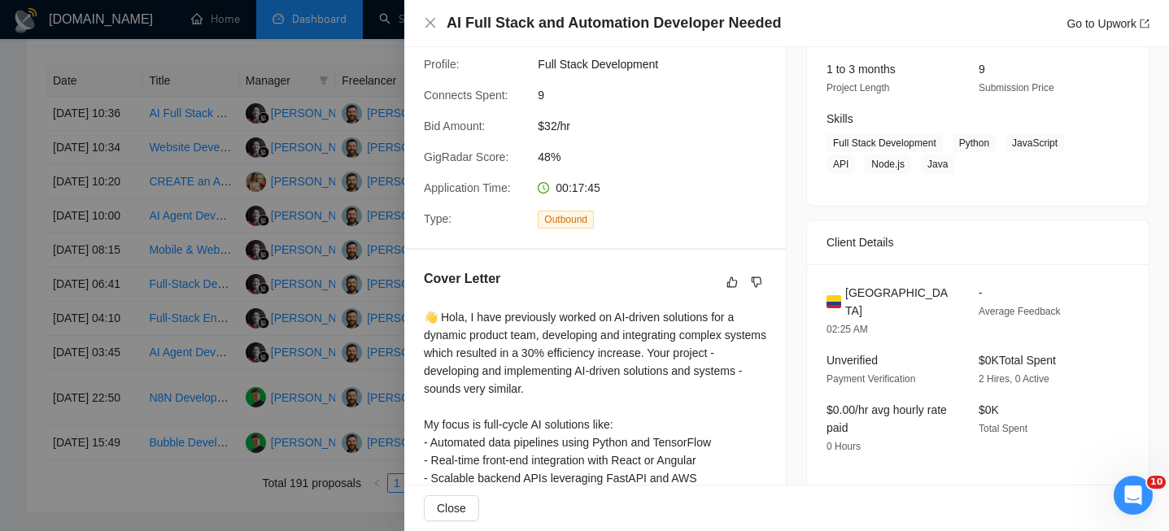
click at [866, 282] on div "[GEOGRAPHIC_DATA] 02:25 AM - Average Feedback Unverified Payment Verification $…" at bounding box center [978, 376] width 342 height 224
click at [429, 30] on div "AI Full Stack and Automation Developer Needed Go to Upwork" at bounding box center [787, 23] width 726 height 20
click at [429, 26] on icon "close" at bounding box center [430, 22] width 13 height 13
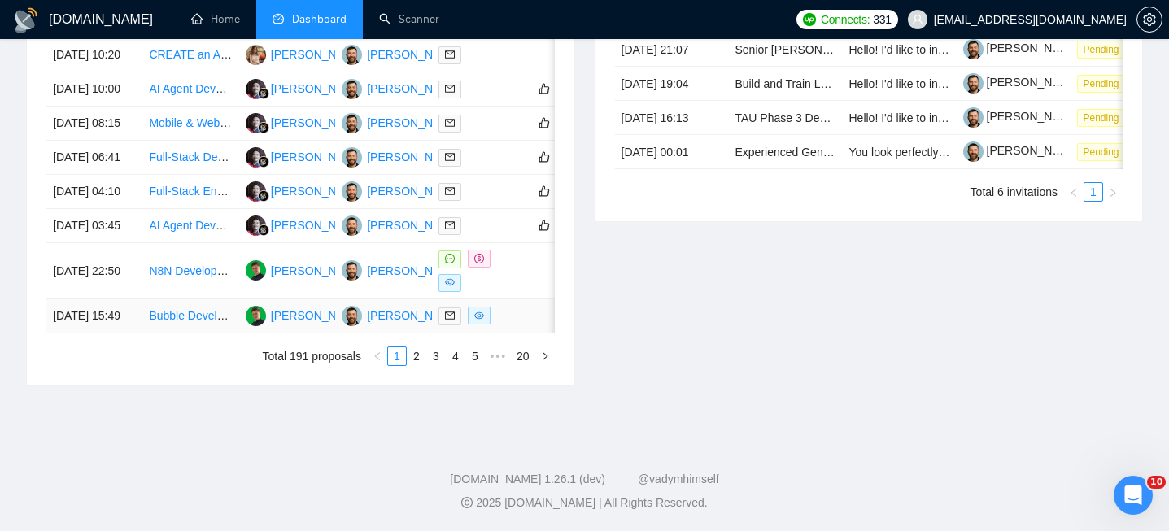
scroll to position [865, 0]
click at [413, 365] on link "2" at bounding box center [416, 356] width 18 height 18
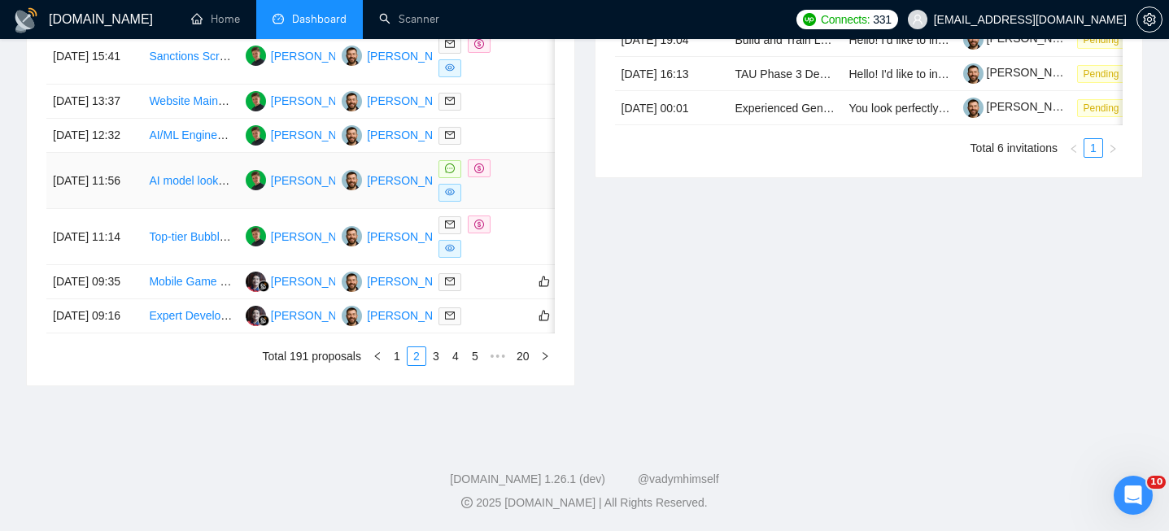
scroll to position [863, 0]
click at [137, 209] on td "13 Sep, 2025 11:56" at bounding box center [94, 181] width 96 height 56
